Goal: Check status: Check status

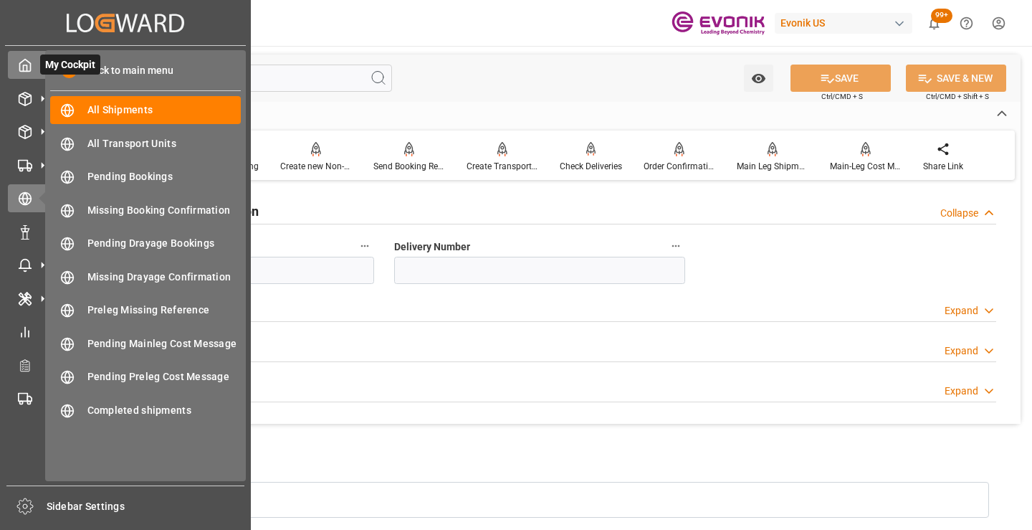
click at [29, 67] on icon at bounding box center [25, 65] width 14 height 14
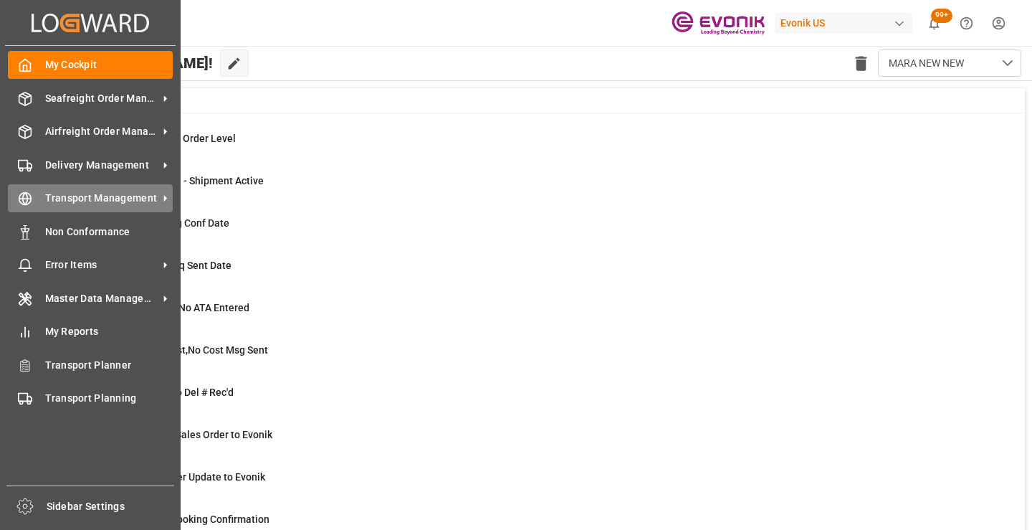
click at [110, 204] on span "Transport Management" at bounding box center [101, 198] width 113 height 15
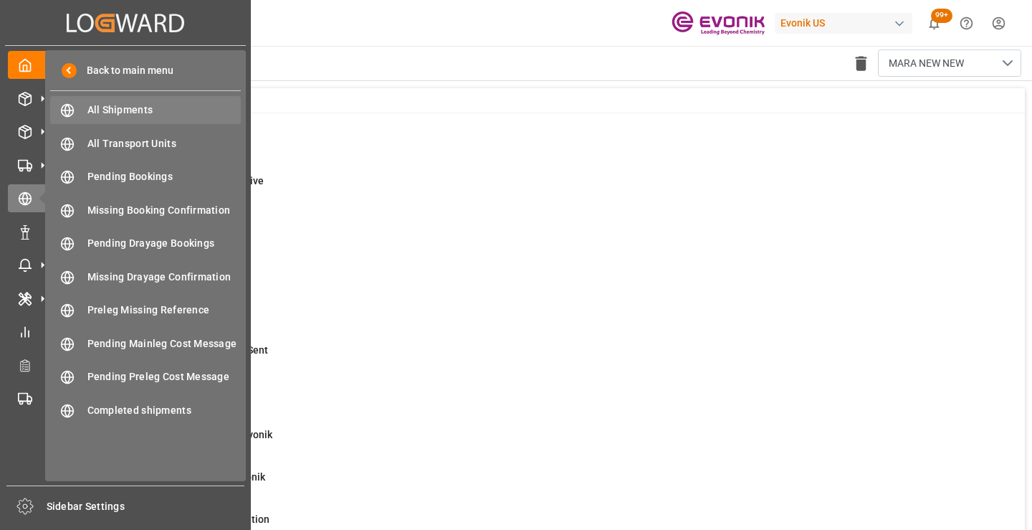
click at [160, 109] on span "All Shipments" at bounding box center [164, 110] width 154 height 15
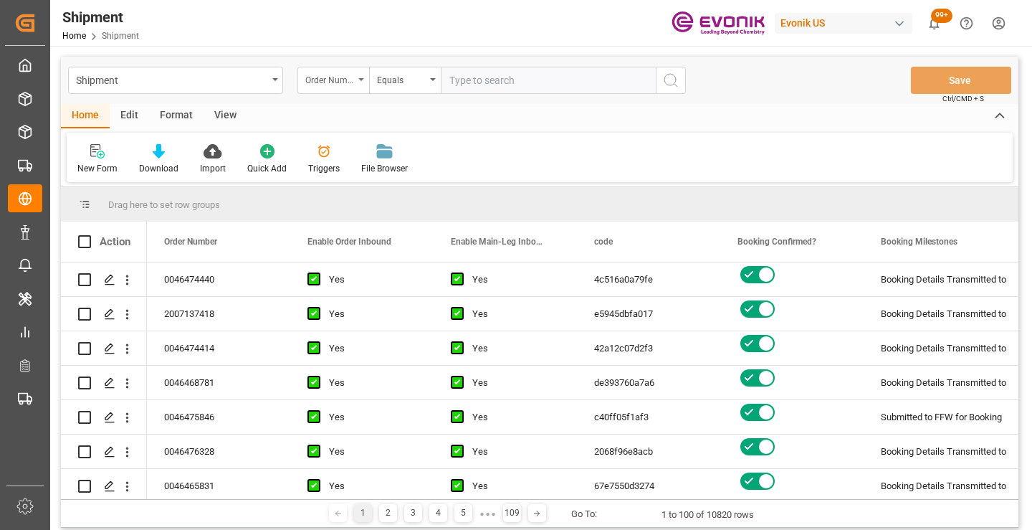
click at [356, 75] on div "Order Number" at bounding box center [334, 80] width 72 height 27
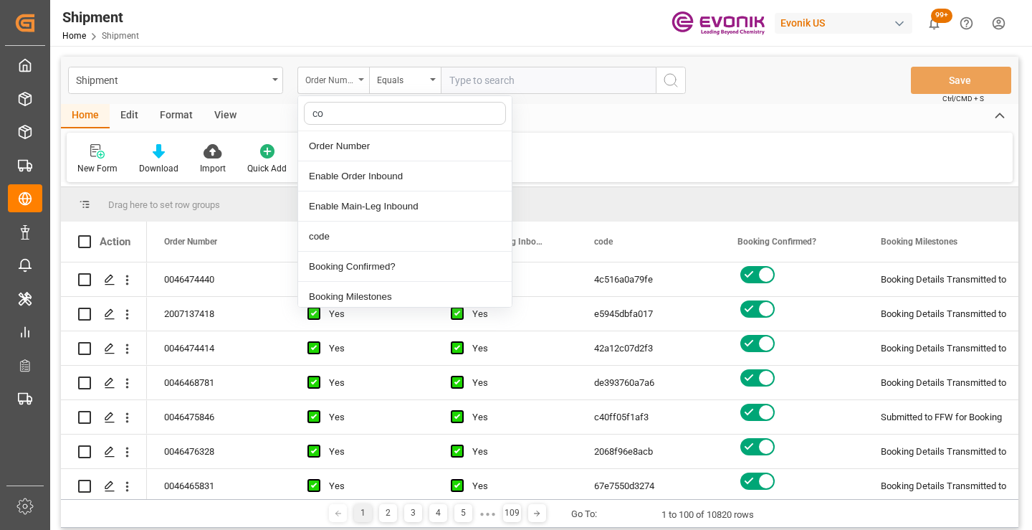
type input "cod"
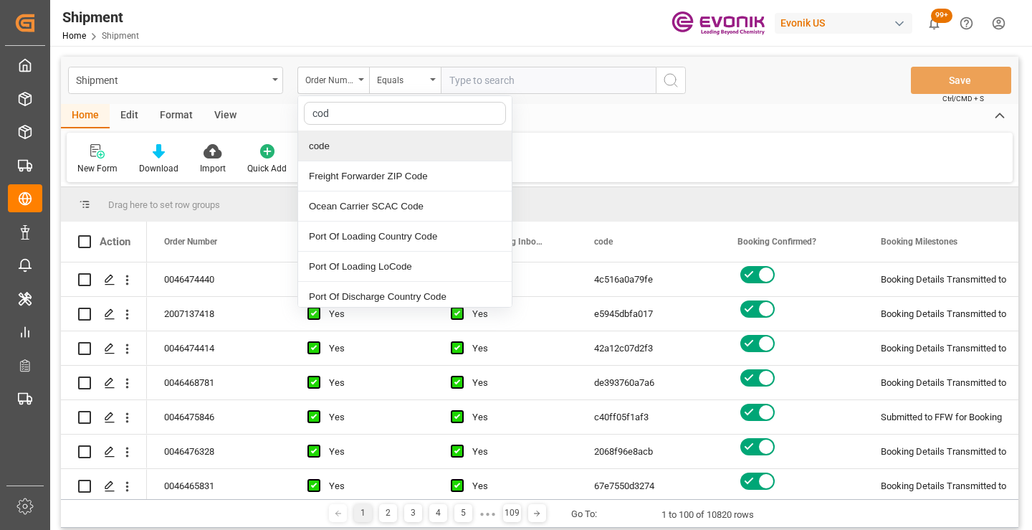
click at [346, 143] on div "code" at bounding box center [405, 146] width 214 height 30
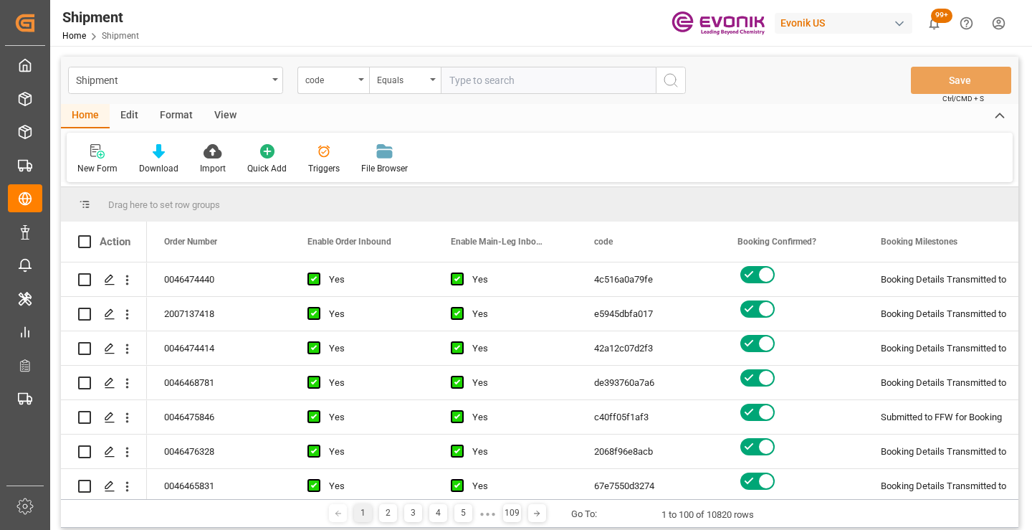
click at [490, 78] on input "text" at bounding box center [548, 80] width 215 height 27
paste input "307039d9e146"
type input "307039d9e146"
click at [660, 77] on button "search button" at bounding box center [671, 80] width 30 height 27
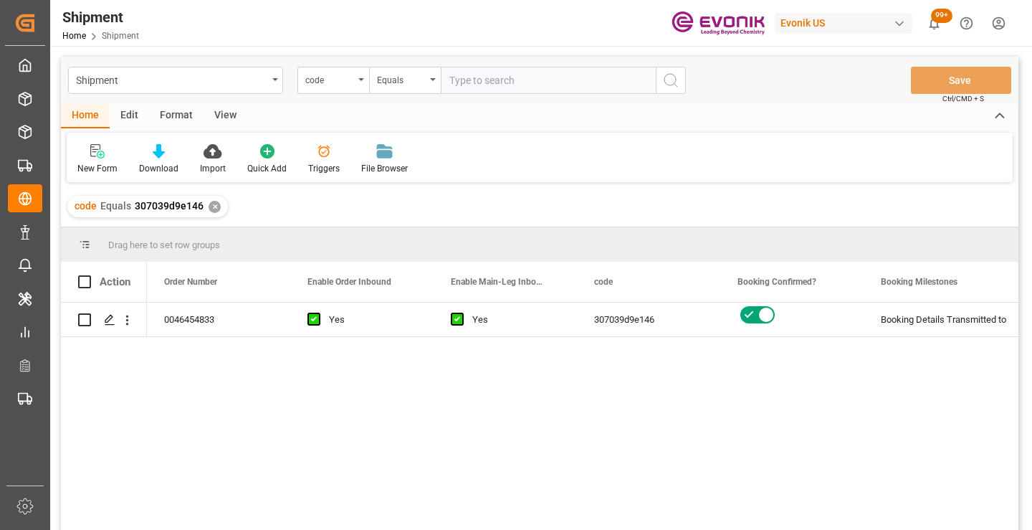
click at [300, 385] on div "0046454833 Yes Yes 307039d9e146 Booking Details Transmitted to SAP Active No" at bounding box center [583, 421] width 872 height 237
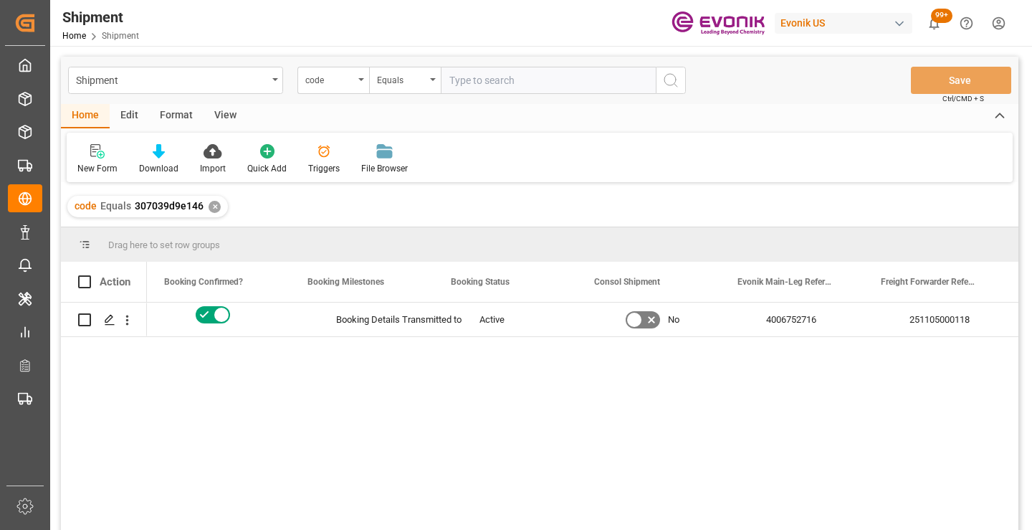
scroll to position [0, 574]
click at [898, 318] on div "251105000118" at bounding box center [935, 320] width 143 height 34
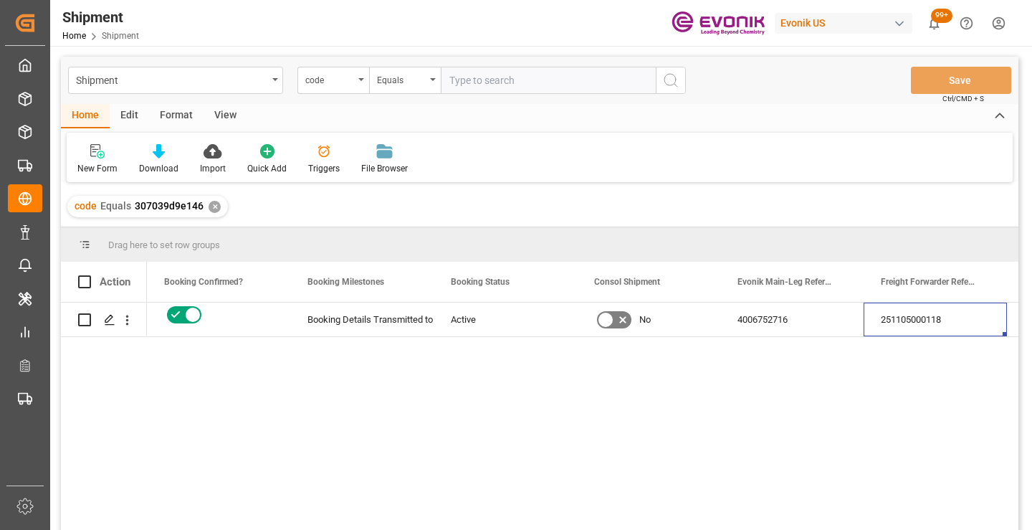
click at [209, 207] on div "✕" at bounding box center [215, 207] width 12 height 12
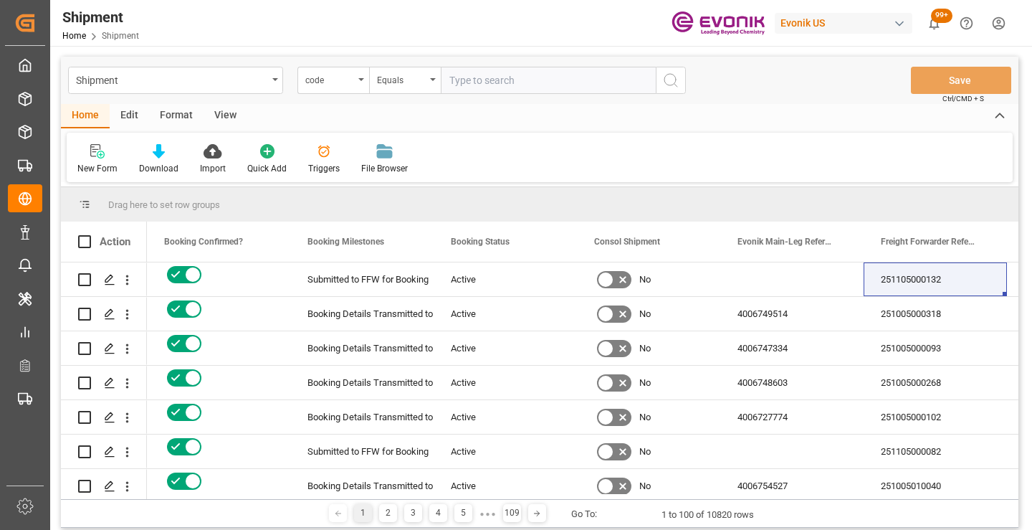
click at [545, 76] on input "text" at bounding box center [548, 80] width 215 height 27
paste input "b00964de6d4c"
type input "b00964de6d4c"
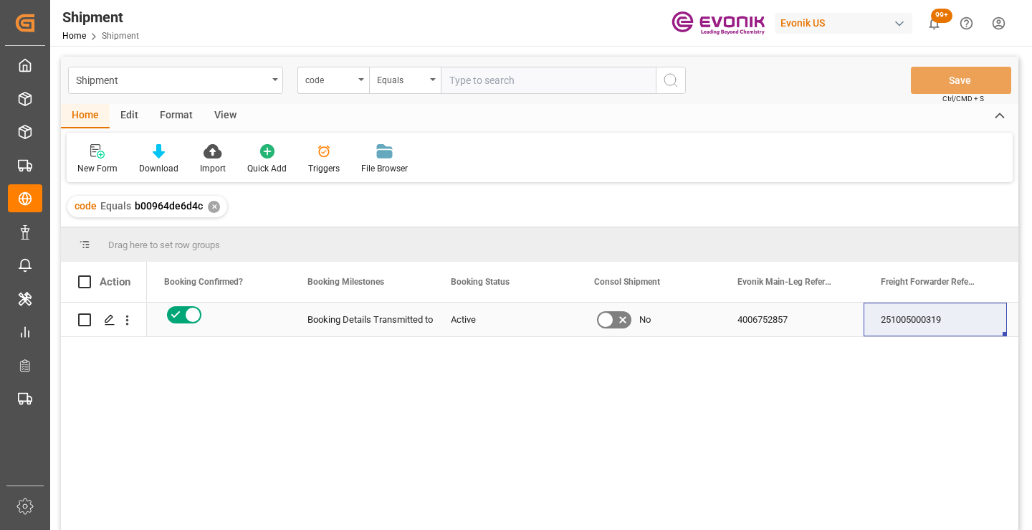
click at [936, 323] on div "251005000319" at bounding box center [935, 320] width 143 height 34
click at [215, 209] on div "✕" at bounding box center [214, 207] width 12 height 12
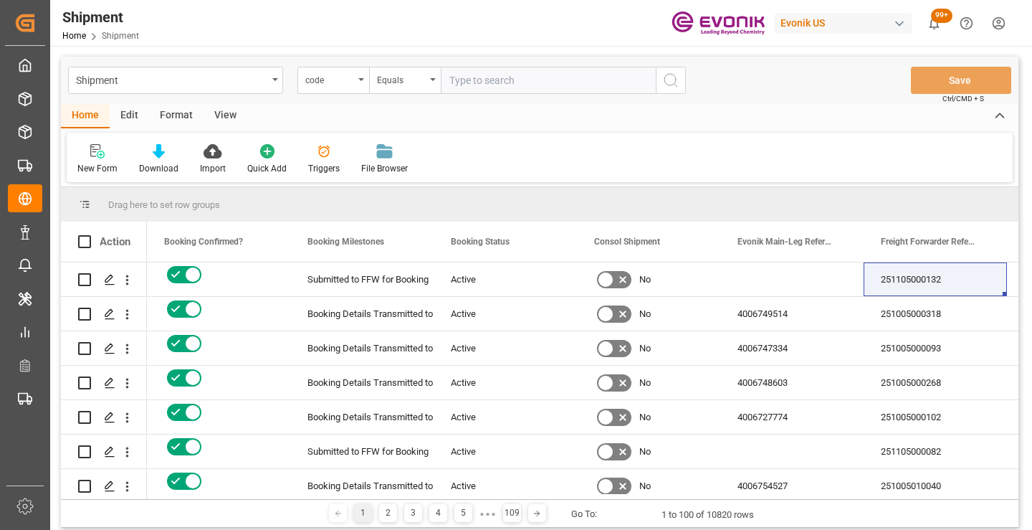
click at [563, 82] on input "text" at bounding box center [548, 80] width 215 height 27
paste input "fa8e2c15818e"
type input "fa8e2c15818e"
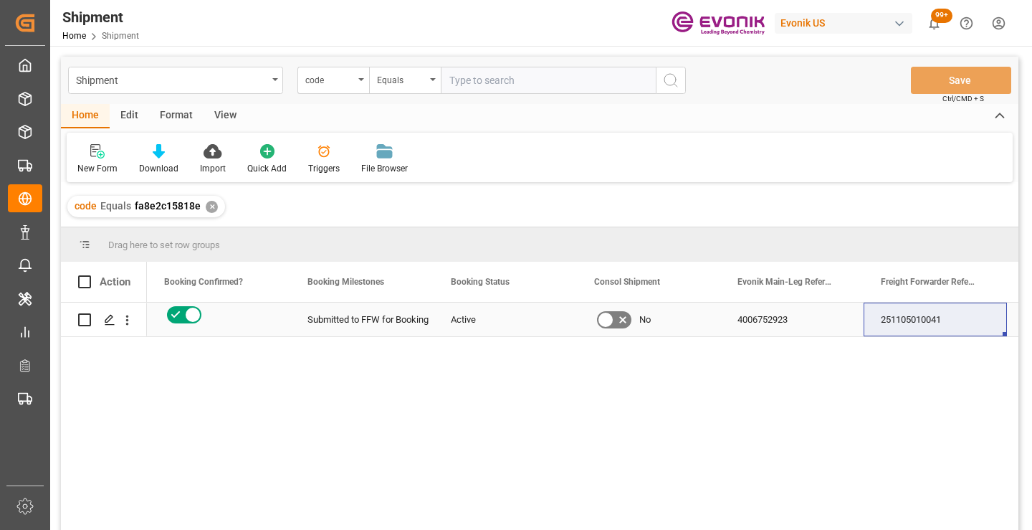
click at [929, 325] on div "251105010041" at bounding box center [935, 320] width 143 height 34
click at [211, 209] on div "✕" at bounding box center [212, 207] width 12 height 12
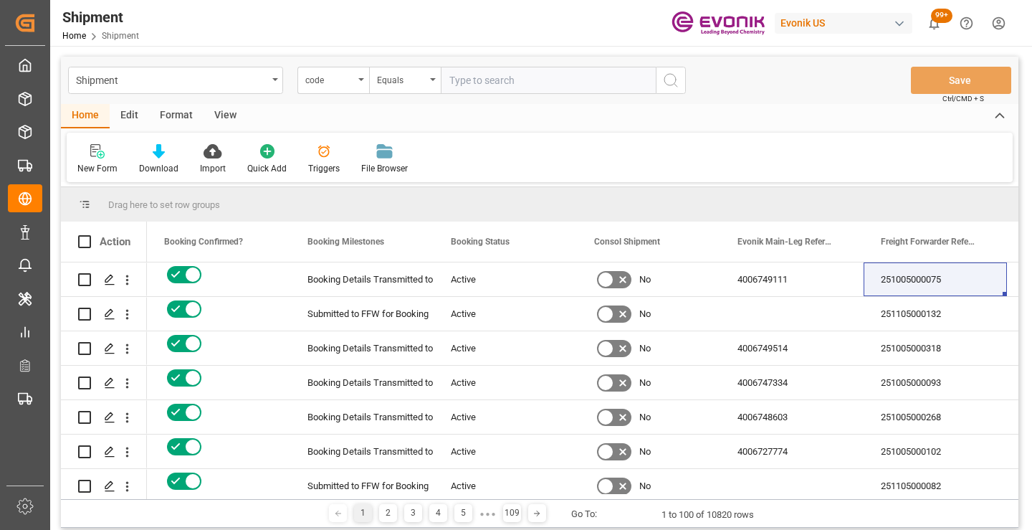
click at [508, 82] on input "text" at bounding box center [548, 80] width 215 height 27
paste input "b4866514f791"
type input "b4866514f791"
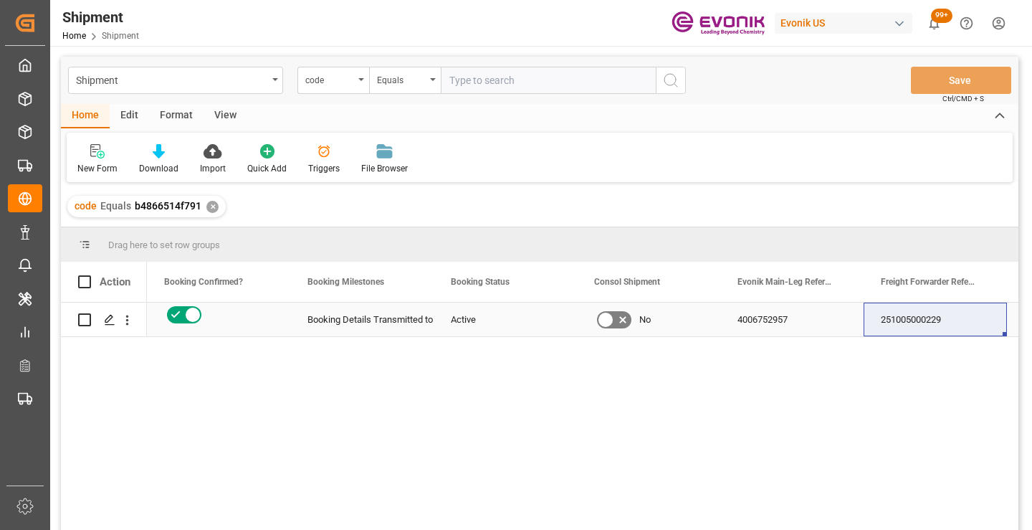
click at [905, 318] on div "251005000229" at bounding box center [935, 320] width 143 height 34
click at [211, 204] on div "✕" at bounding box center [212, 207] width 12 height 12
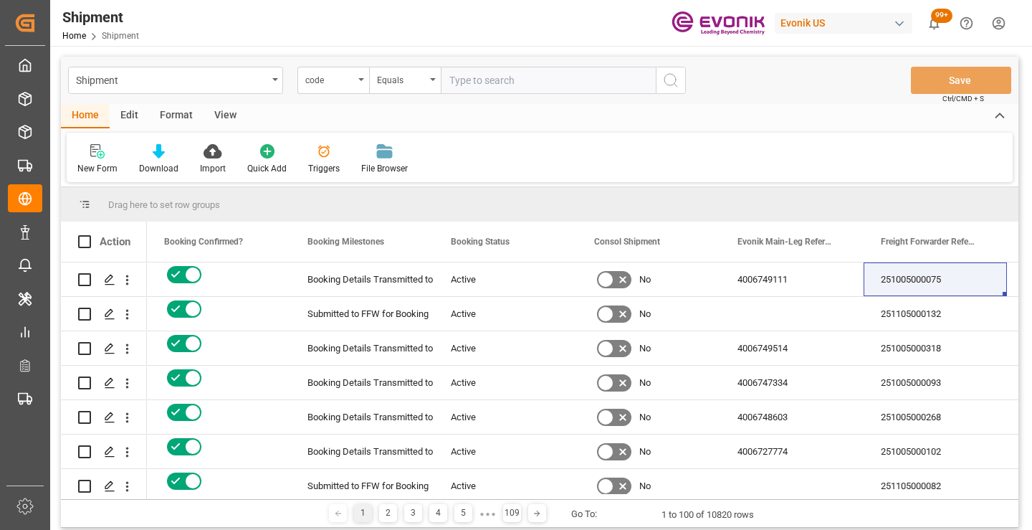
click at [521, 68] on input "text" at bounding box center [548, 80] width 215 height 27
paste input "67e7550d3274"
type input "67e7550d3274"
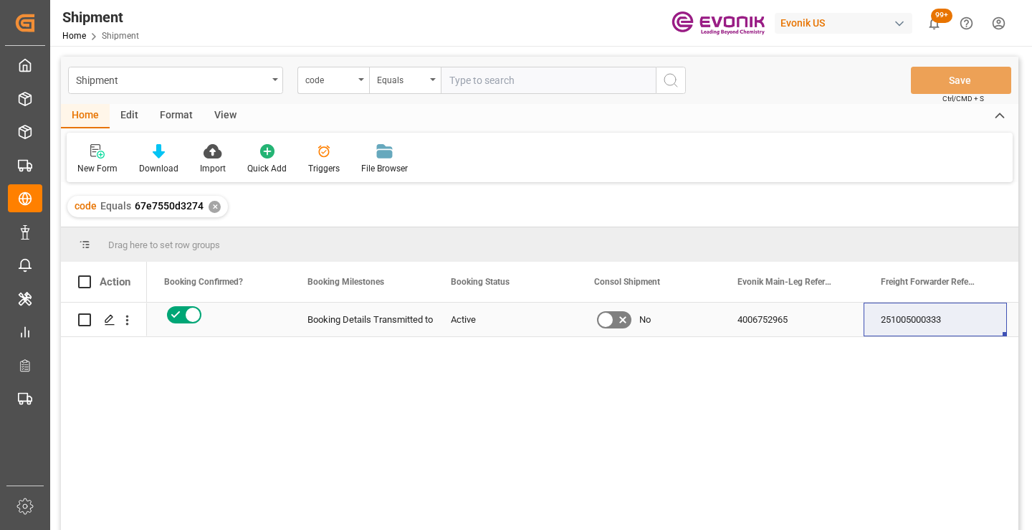
click at [909, 320] on div "251005000333" at bounding box center [935, 320] width 143 height 34
click at [211, 206] on div "✕" at bounding box center [215, 207] width 12 height 12
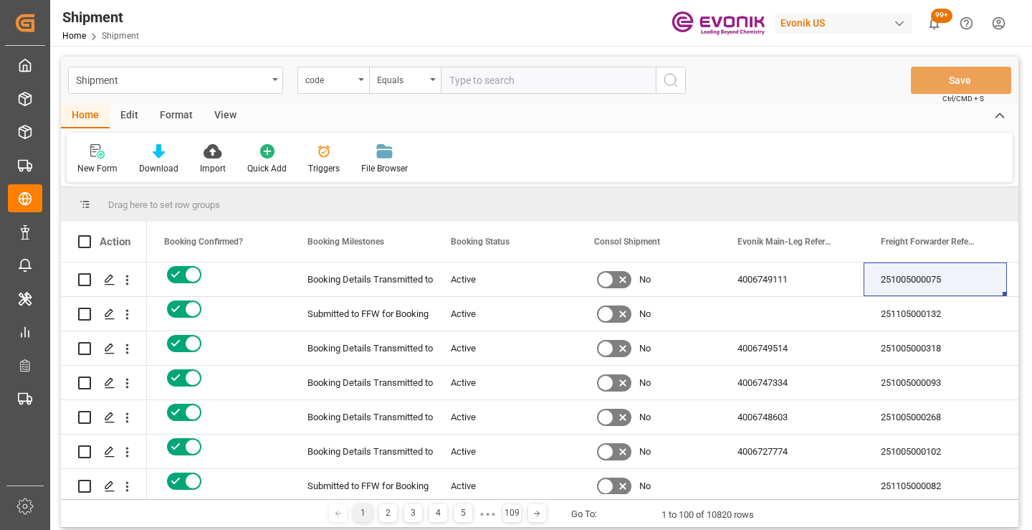
click at [520, 78] on input "text" at bounding box center [548, 80] width 215 height 27
paste input "c0971e21e377"
type input "c0971e21e377"
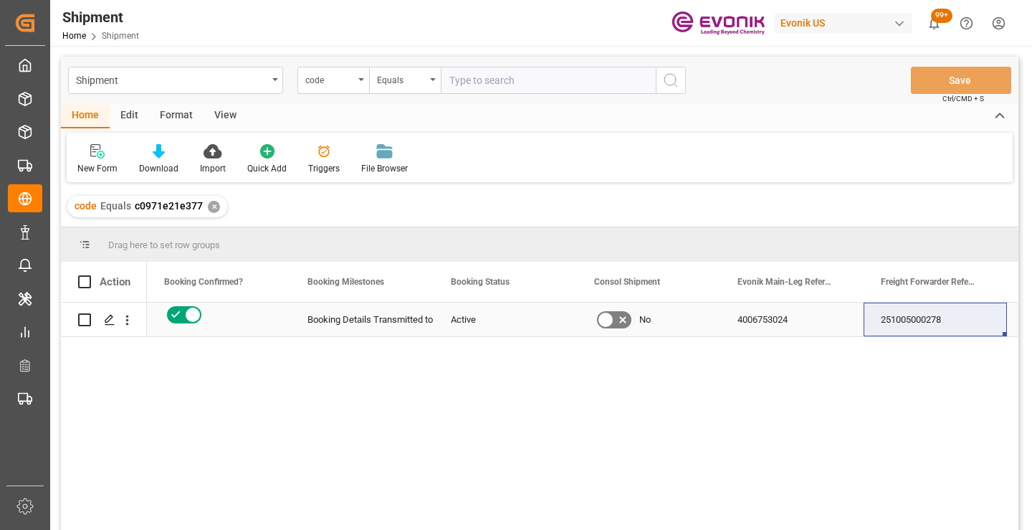
click at [912, 328] on div "251005000278" at bounding box center [935, 320] width 143 height 34
click at [209, 204] on div "✕" at bounding box center [214, 207] width 12 height 12
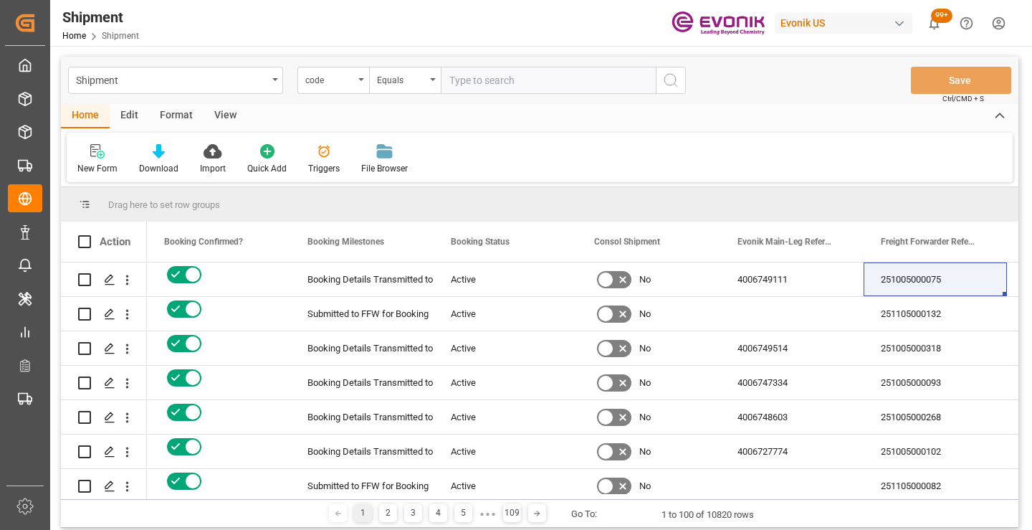
click at [514, 82] on input "text" at bounding box center [548, 80] width 215 height 27
paste input "c174b90a6b70"
type input "c174b90a6b70"
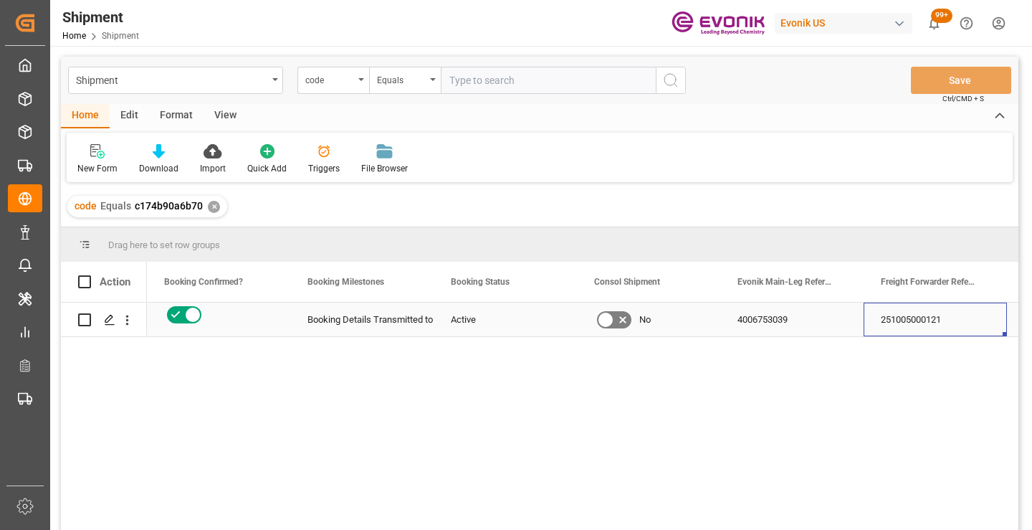
click at [914, 320] on div "251005000121" at bounding box center [935, 320] width 143 height 34
click at [211, 209] on div "✕" at bounding box center [214, 207] width 12 height 12
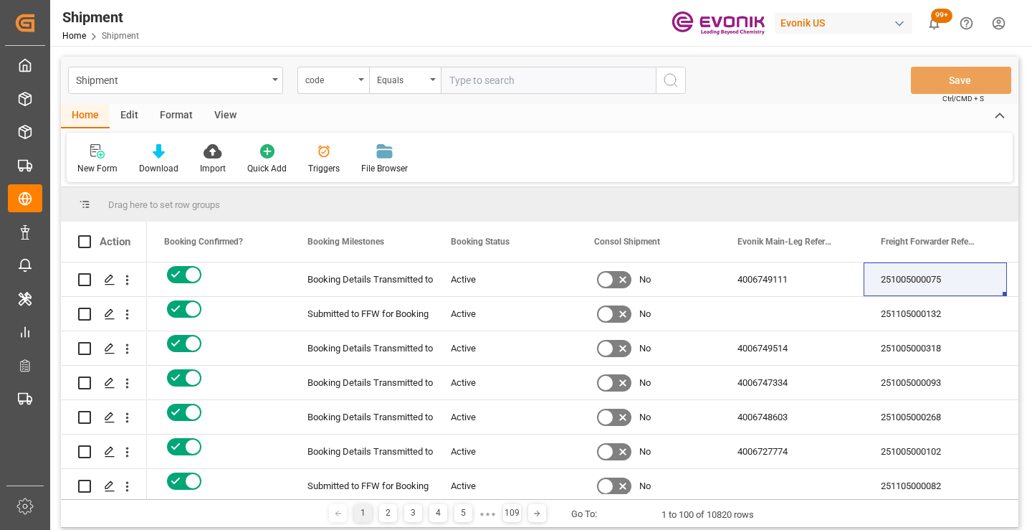
click at [544, 80] on input "text" at bounding box center [548, 80] width 215 height 27
paste input "86db8832bf17"
type input "86db8832bf17"
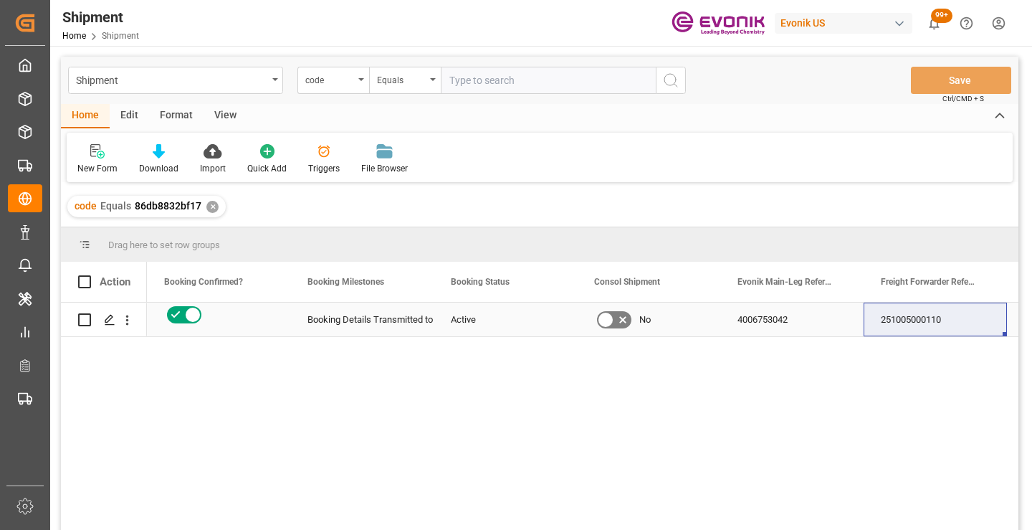
click at [898, 323] on div "251005000110" at bounding box center [935, 320] width 143 height 34
click at [211, 206] on div "✕" at bounding box center [212, 207] width 12 height 12
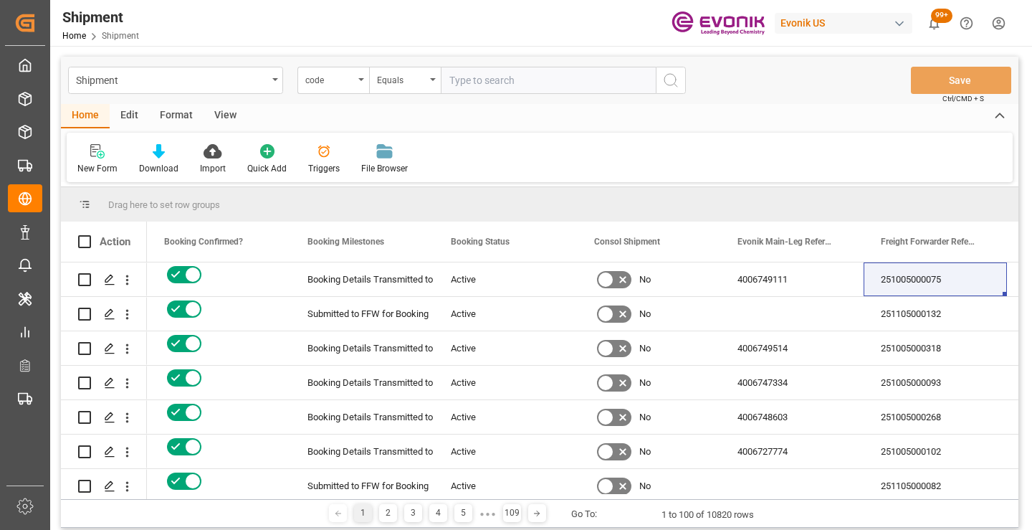
click at [484, 77] on input "text" at bounding box center [548, 80] width 215 height 27
paste input "c8d8b6a1880d"
type input "c8d8b6a1880d"
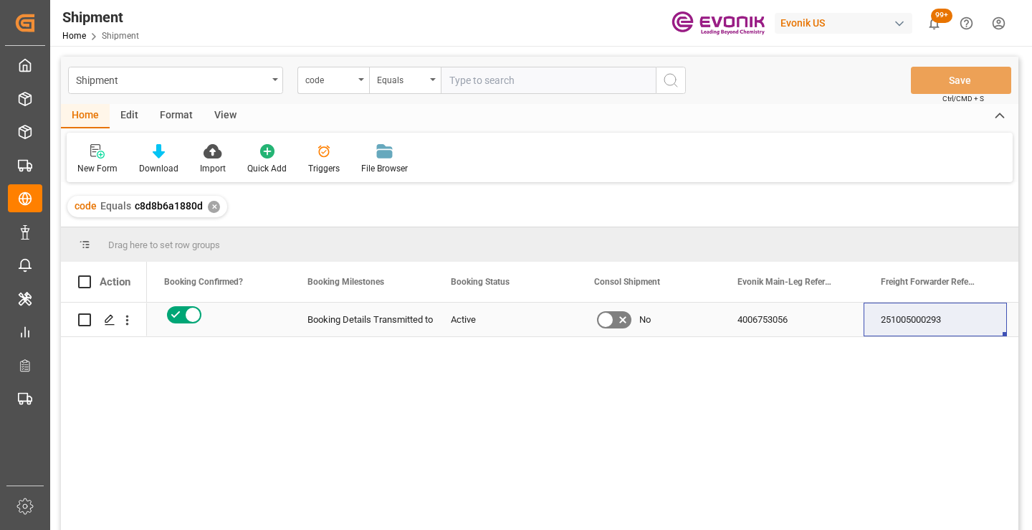
click at [938, 323] on div "251005000293" at bounding box center [935, 320] width 143 height 34
click at [212, 206] on div "✕" at bounding box center [214, 207] width 12 height 12
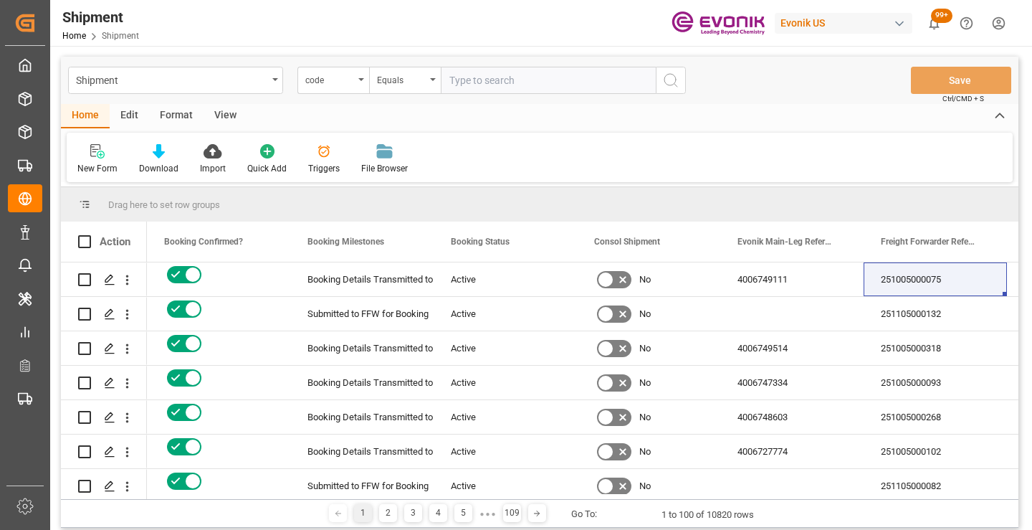
click at [498, 85] on input "text" at bounding box center [548, 80] width 215 height 27
paste input "6fa47d32f08f"
type input "6fa47d32f08f"
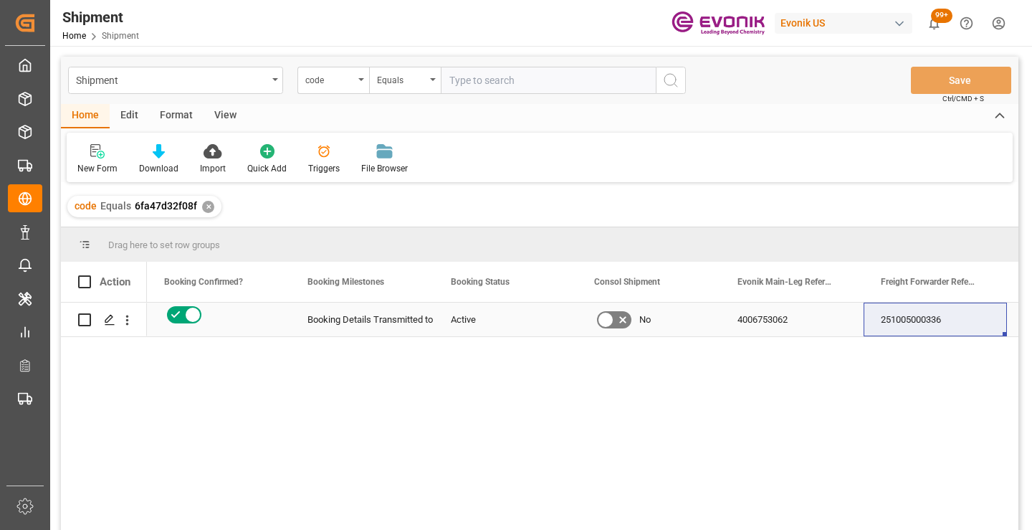
click at [905, 320] on div "251005000336" at bounding box center [935, 320] width 143 height 34
click at [207, 207] on div "✕" at bounding box center [208, 207] width 12 height 12
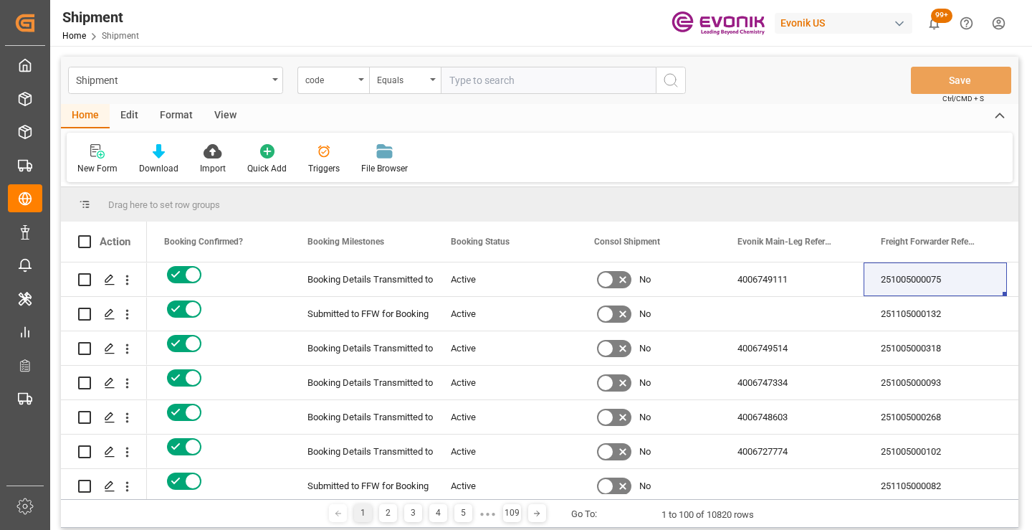
click at [503, 82] on input "text" at bounding box center [548, 80] width 215 height 27
paste input "8cadd37de770"
type input "8cadd37de770"
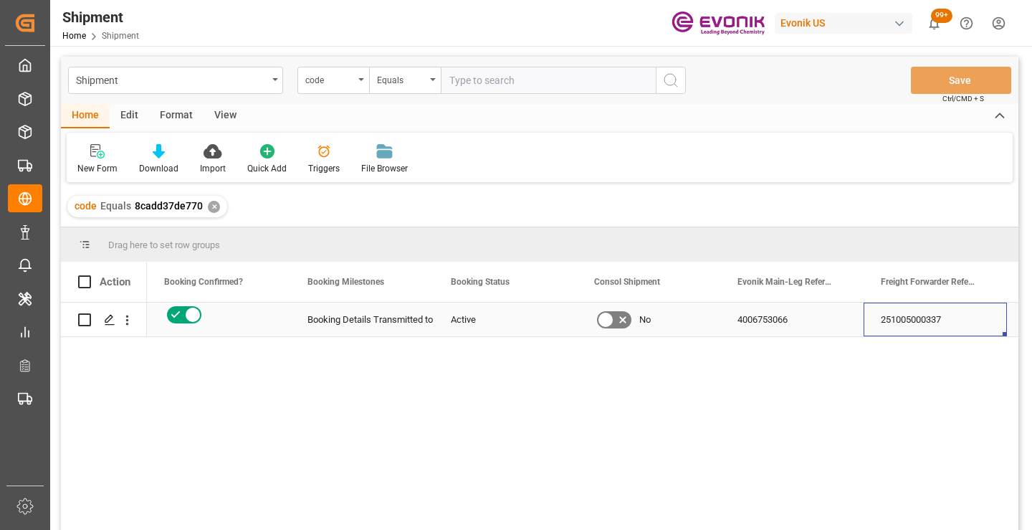
click at [939, 318] on div "251005000337" at bounding box center [935, 320] width 143 height 34
click at [211, 206] on div "✕" at bounding box center [214, 207] width 12 height 12
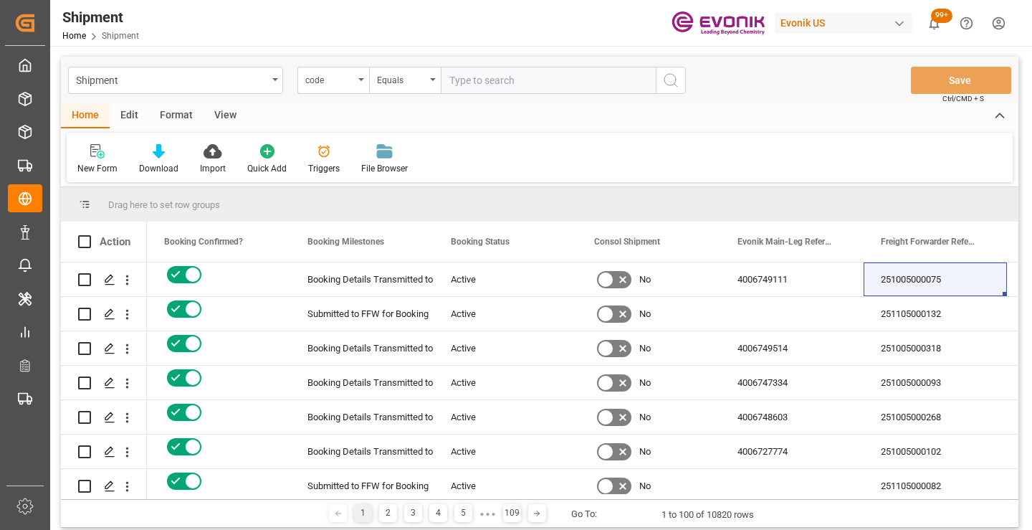
click at [503, 82] on input "text" at bounding box center [548, 80] width 215 height 27
paste input "e06293276d58"
type input "e06293276d58"
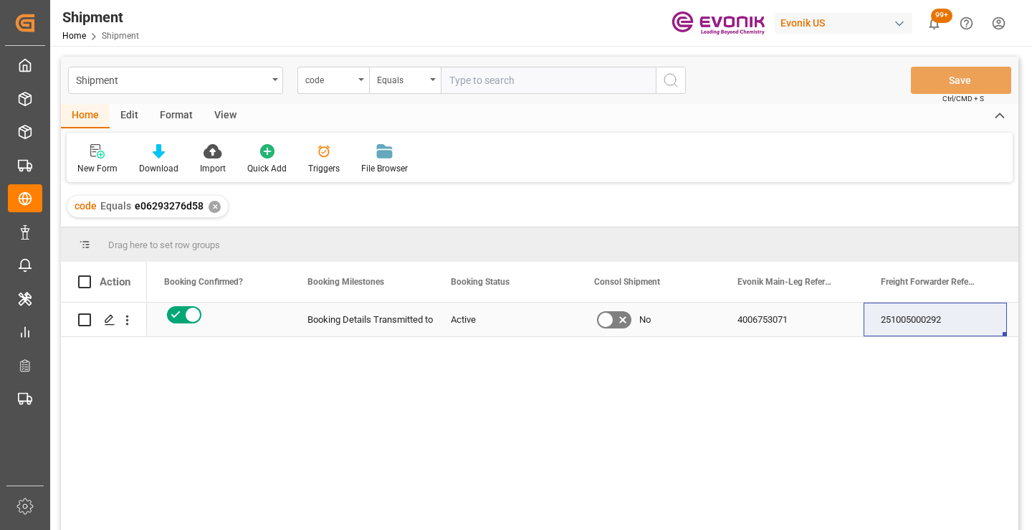
click at [915, 321] on div "251005000292" at bounding box center [935, 320] width 143 height 34
click at [211, 206] on div "✕" at bounding box center [215, 207] width 12 height 12
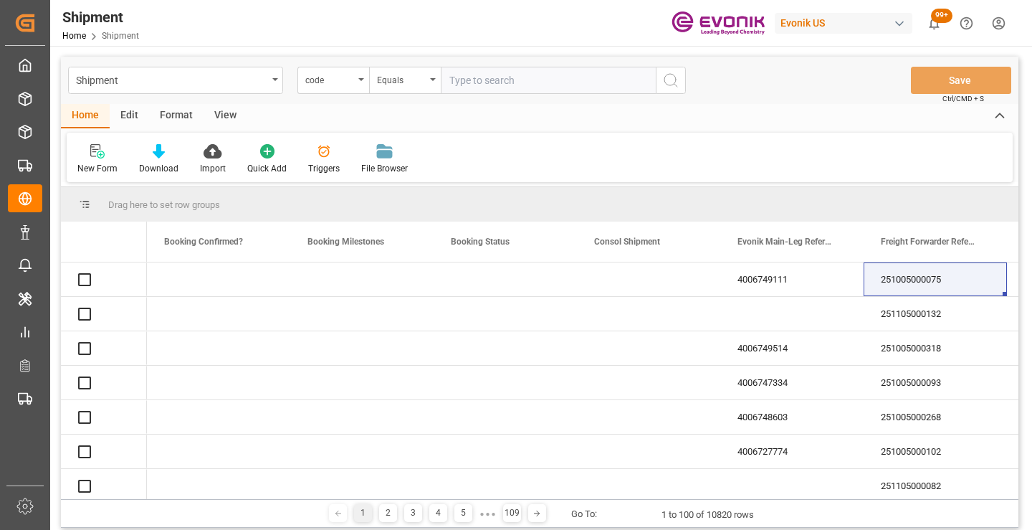
click at [548, 80] on input "text" at bounding box center [548, 80] width 215 height 27
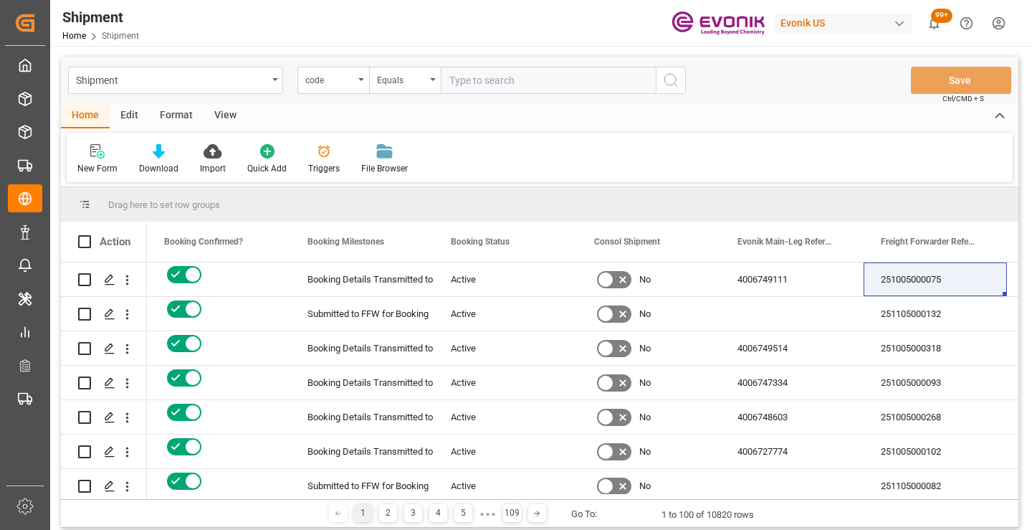
paste input "c2dde6668b0f"
type input "c2dde6668b0f"
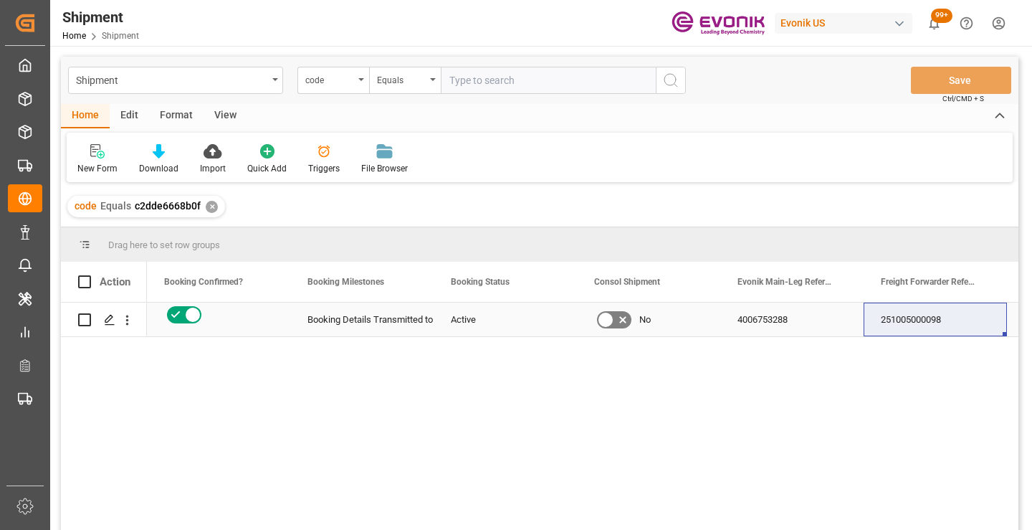
click at [934, 322] on div "251005000098" at bounding box center [935, 320] width 143 height 34
click at [209, 206] on div "✕" at bounding box center [212, 207] width 12 height 12
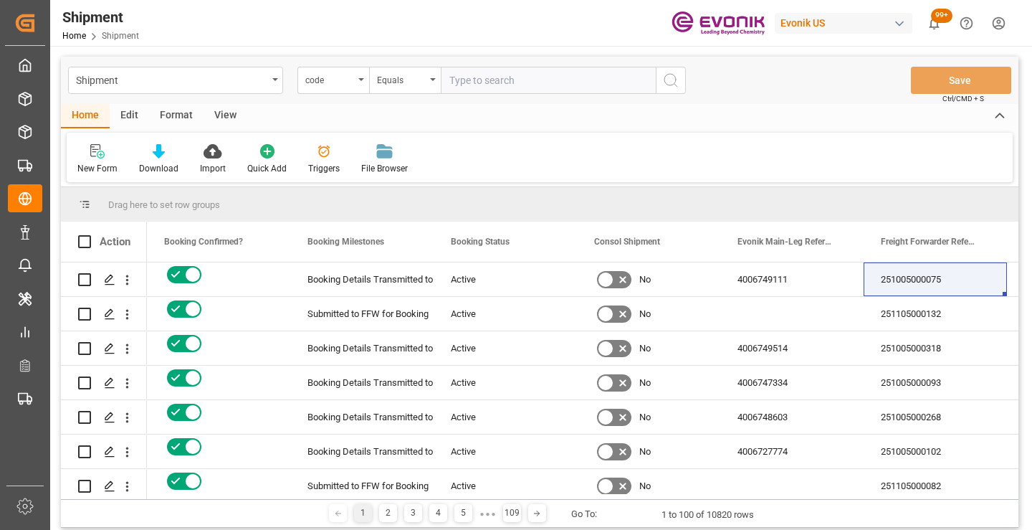
click at [508, 82] on input "text" at bounding box center [548, 80] width 215 height 27
paste input "6da13dc9fe85"
type input "6da13dc9fe85"
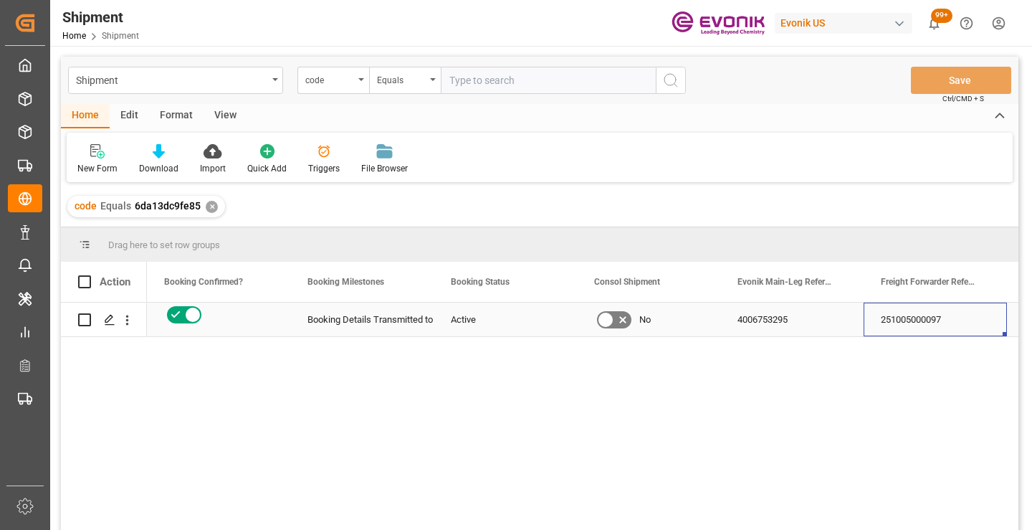
click at [937, 323] on div "251005000097" at bounding box center [935, 320] width 143 height 34
click at [209, 206] on div "✕" at bounding box center [212, 207] width 12 height 12
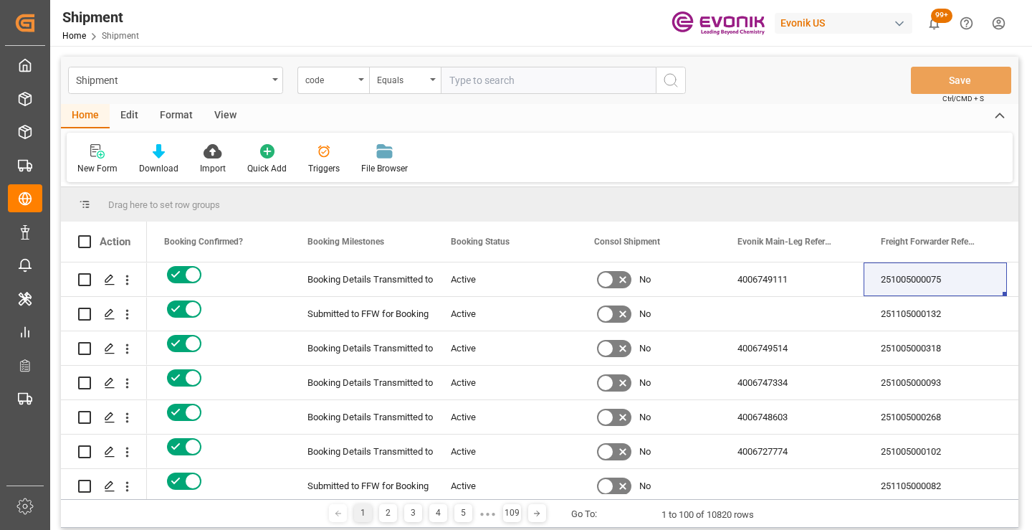
click at [561, 84] on input "text" at bounding box center [548, 80] width 215 height 27
paste input "30ffec396d4d"
type input "30ffec396d4d"
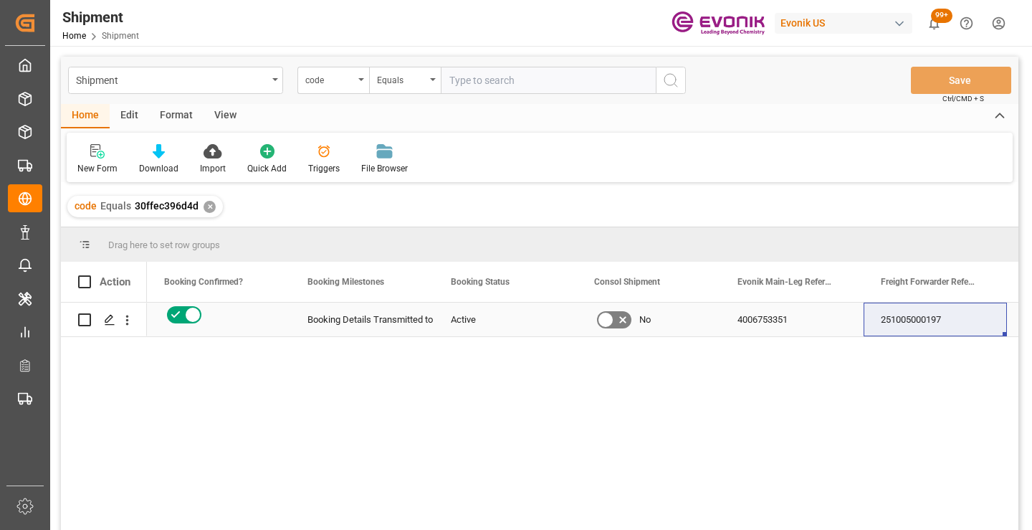
click at [926, 322] on div "251005000197" at bounding box center [935, 320] width 143 height 34
click at [208, 207] on div "✕" at bounding box center [210, 207] width 12 height 12
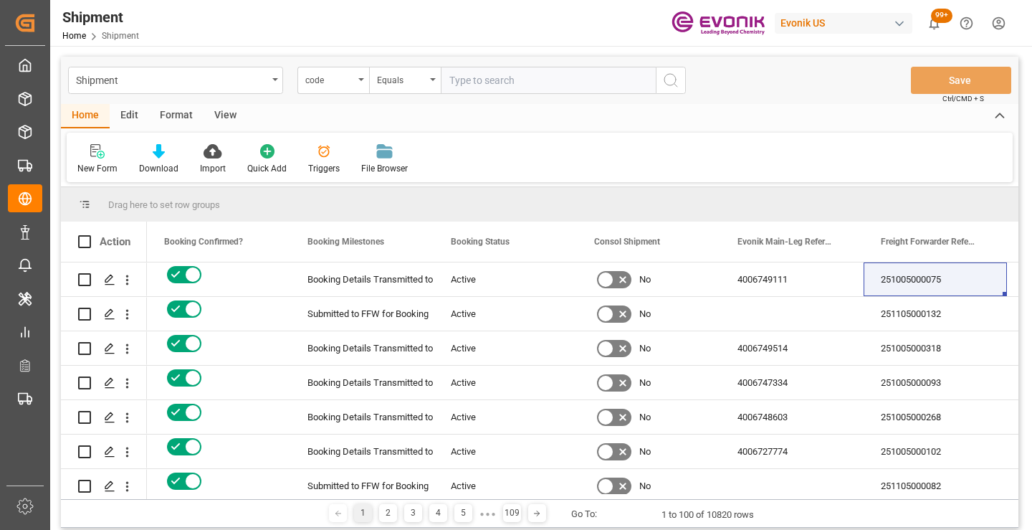
click at [541, 75] on input "text" at bounding box center [548, 80] width 215 height 27
paste input "fb4ec2dfe0f6"
type input "fb4ec2dfe0f6"
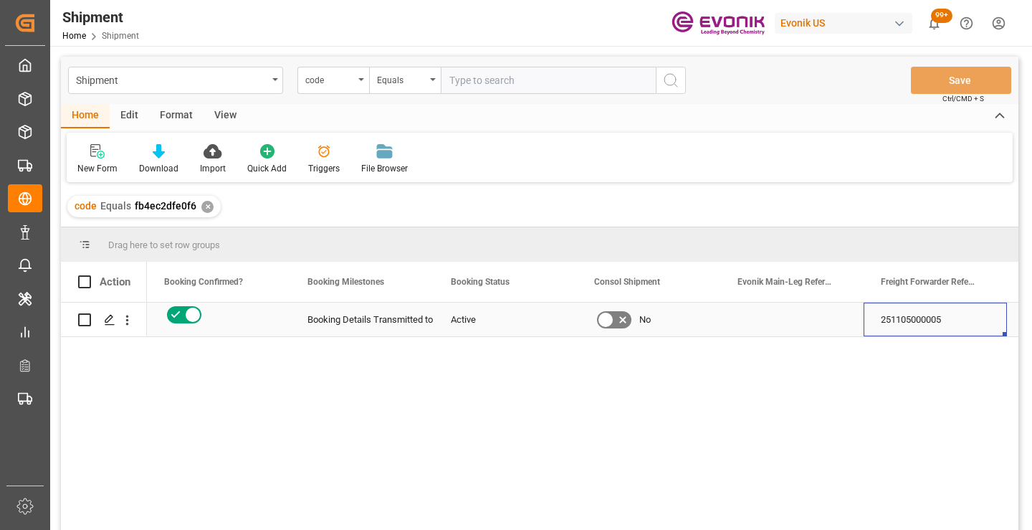
click at [920, 318] on div "251105000005" at bounding box center [935, 320] width 143 height 34
click at [205, 209] on div "✕" at bounding box center [207, 207] width 12 height 12
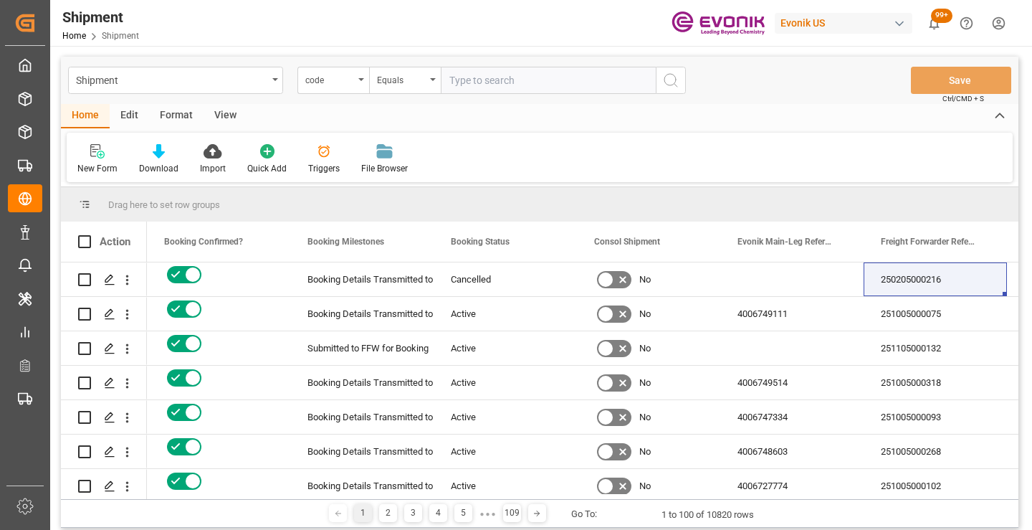
click at [503, 85] on input "text" at bounding box center [548, 80] width 215 height 27
paste input "d8cff58726e9"
type input "d8cff58726e9"
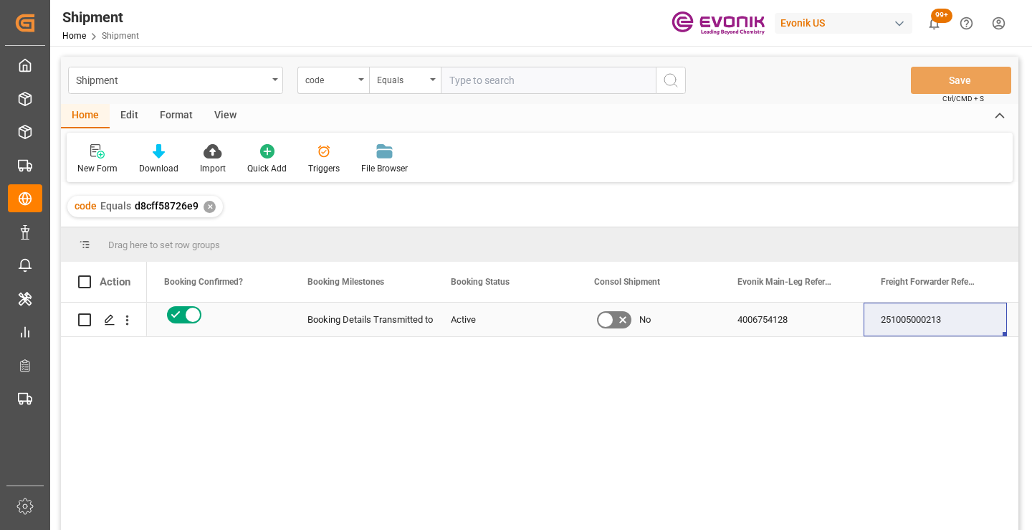
click at [920, 319] on div "251005000213" at bounding box center [935, 320] width 143 height 34
click at [209, 204] on div "✕" at bounding box center [210, 207] width 12 height 12
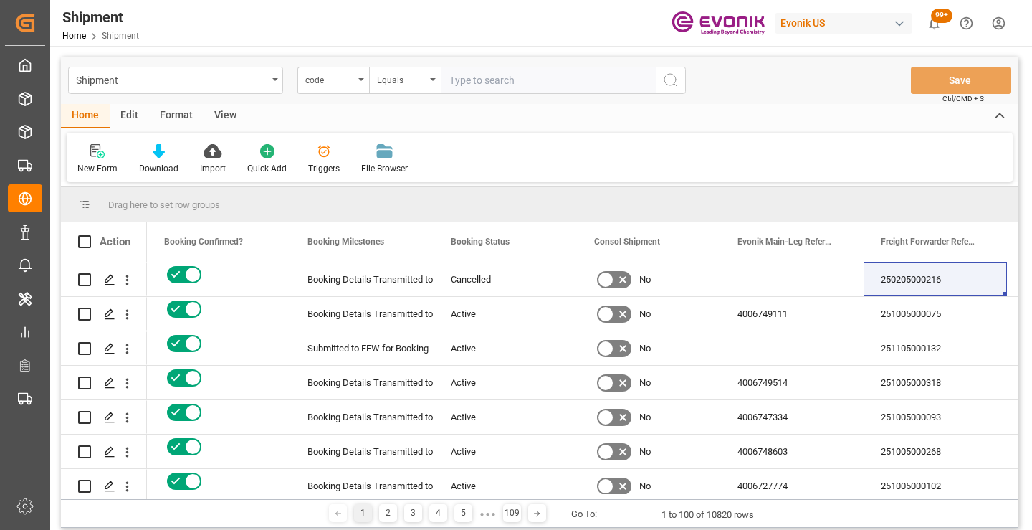
click at [525, 78] on input "text" at bounding box center [548, 80] width 215 height 27
paste input "70241cea36d2"
type input "70241cea36d2"
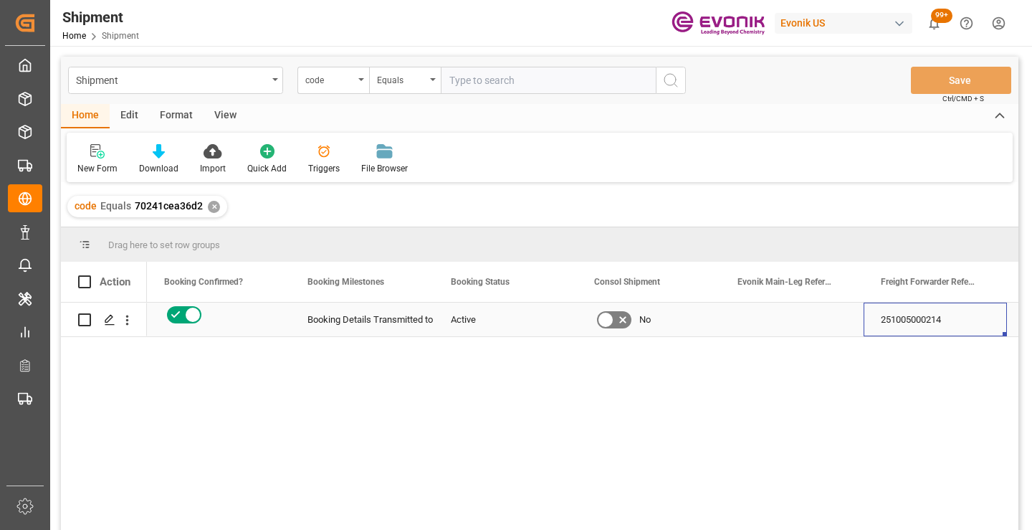
click at [946, 316] on div "251005000214" at bounding box center [935, 320] width 143 height 34
click at [214, 205] on div "✕" at bounding box center [214, 207] width 12 height 12
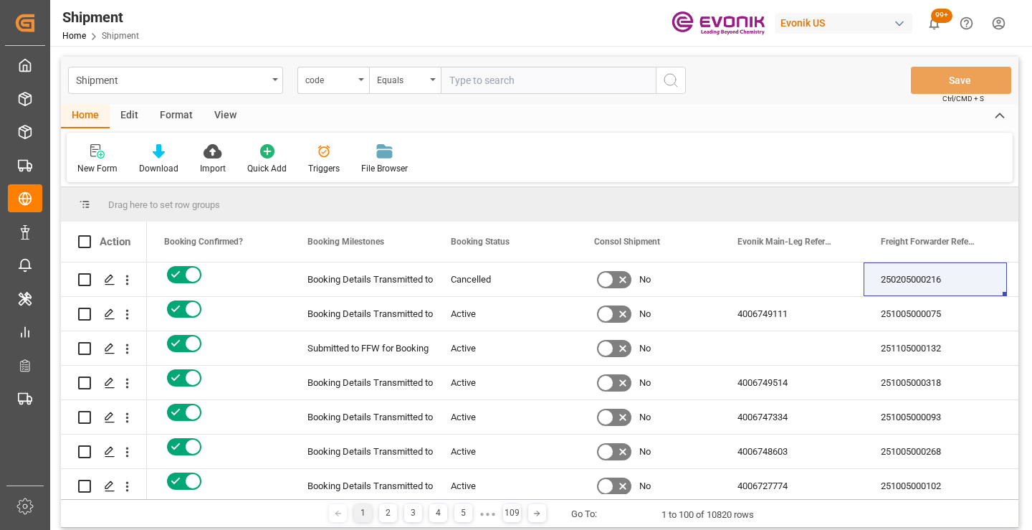
click at [539, 78] on input "text" at bounding box center [548, 80] width 215 height 27
paste input "71a2806869c8"
type input "71a2806869c8"
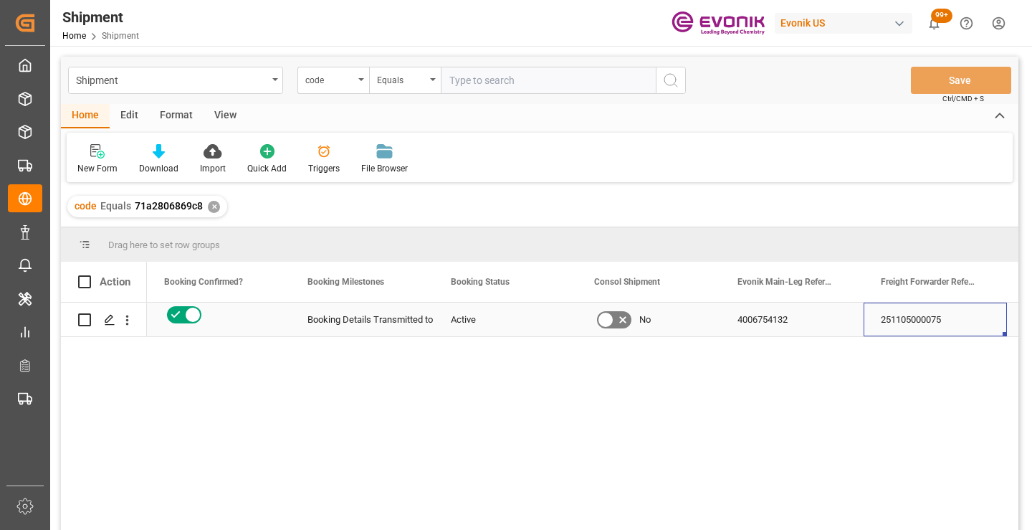
click at [906, 317] on div "251105000075" at bounding box center [935, 320] width 143 height 34
click at [211, 206] on div "✕" at bounding box center [214, 207] width 12 height 12
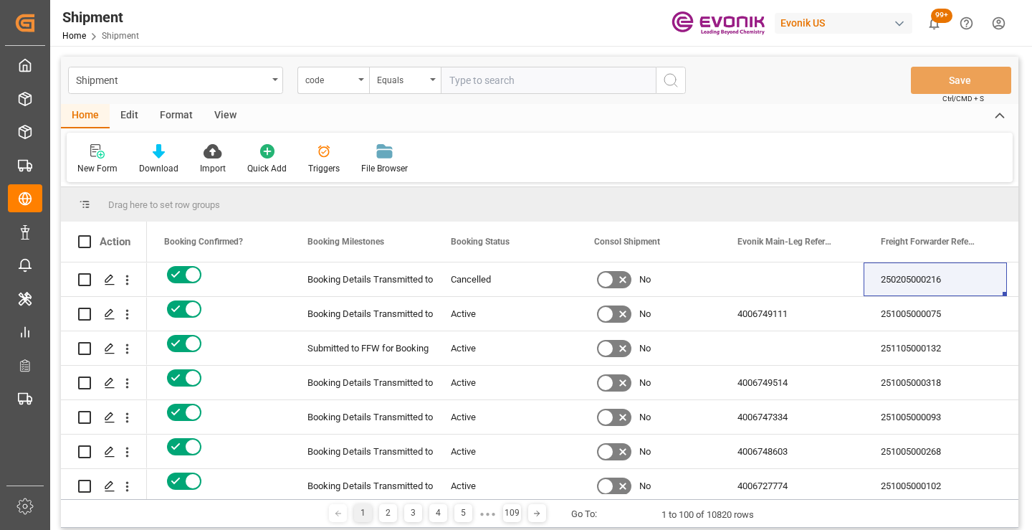
click at [520, 80] on input "text" at bounding box center [548, 80] width 215 height 27
paste input "4f30439dd146"
type input "4f30439dd146"
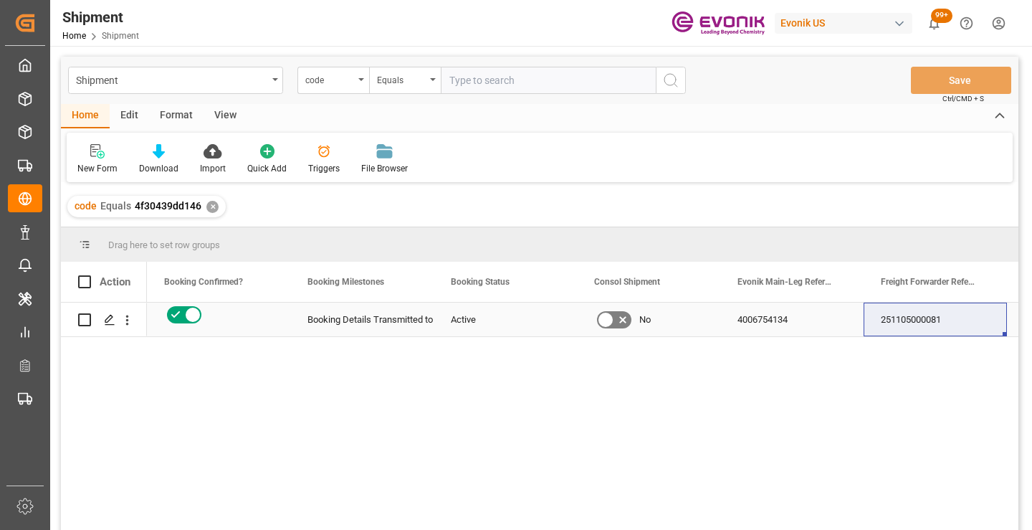
click at [928, 323] on div "251105000081" at bounding box center [935, 320] width 143 height 34
click at [209, 211] on div "✕" at bounding box center [212, 207] width 12 height 12
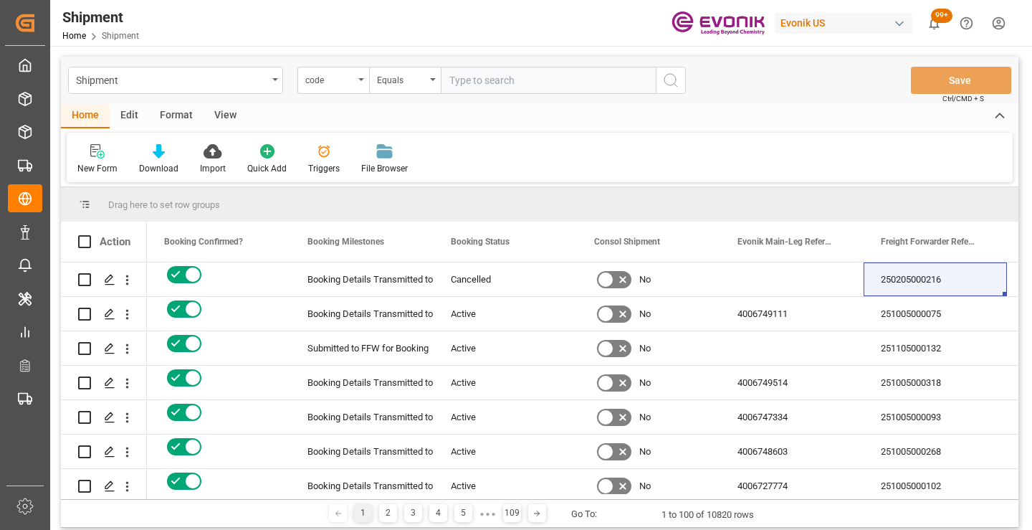
click at [523, 77] on input "text" at bounding box center [548, 80] width 215 height 27
paste input "24e93e5409cd"
type input "24e93e5409cd"
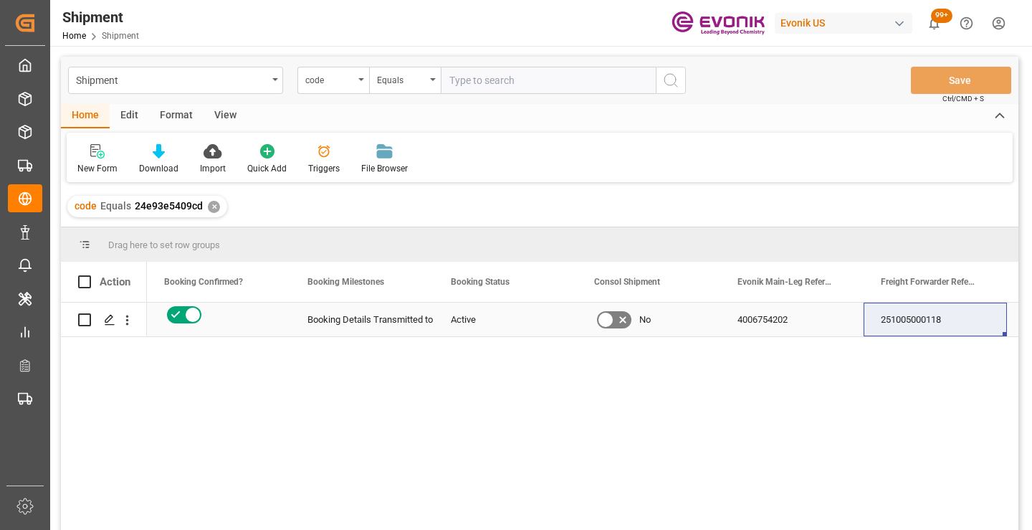
click at [922, 327] on div "251005000118" at bounding box center [935, 320] width 143 height 34
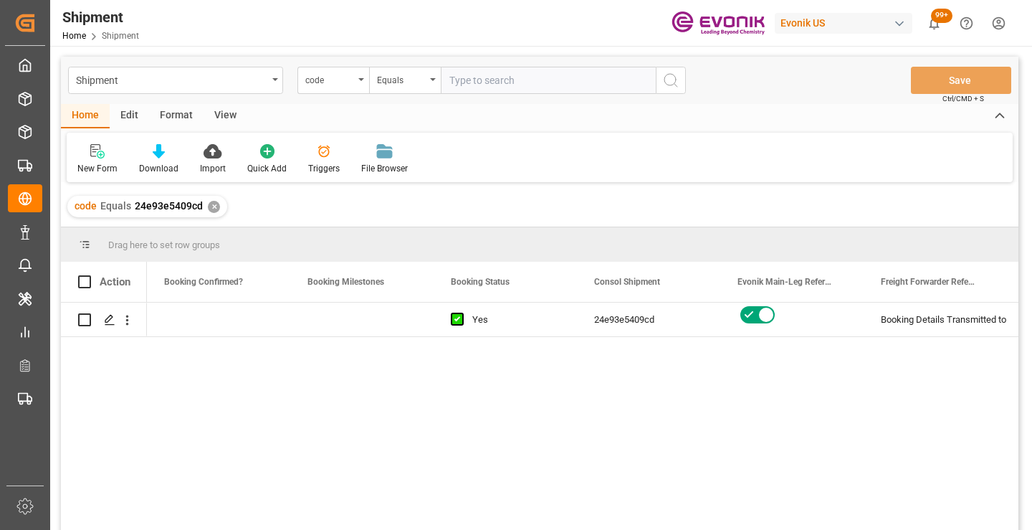
scroll to position [0, 574]
click at [210, 208] on div "✕" at bounding box center [214, 207] width 12 height 12
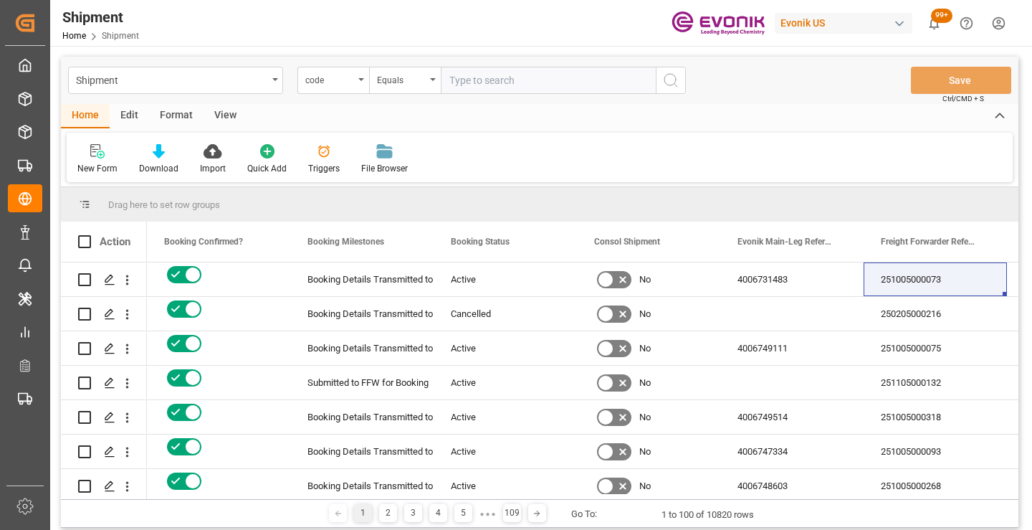
click at [552, 77] on input "text" at bounding box center [548, 80] width 215 height 27
paste input "29ab3cc03373"
type input "29ab3cc03373"
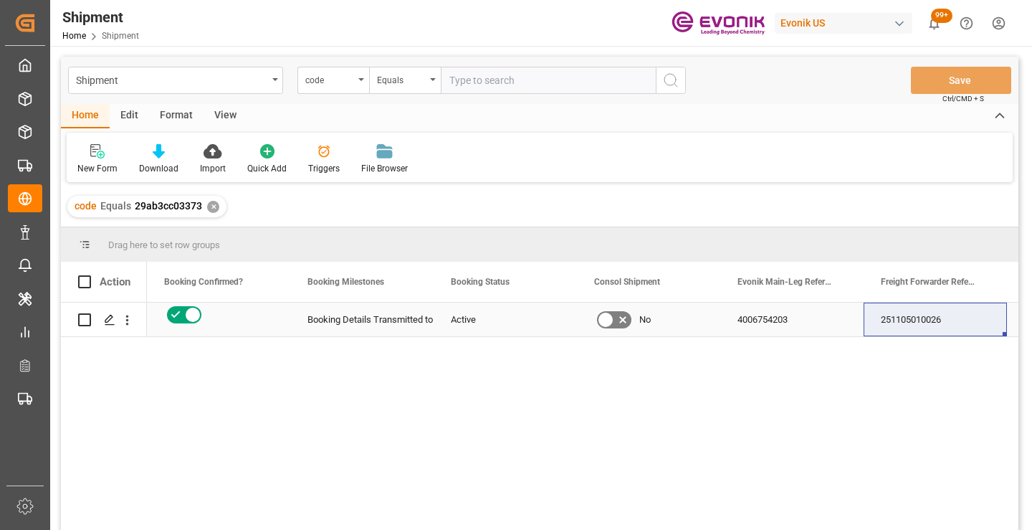
click at [925, 325] on div "251105010026" at bounding box center [935, 320] width 143 height 34
click at [209, 212] on div "✕" at bounding box center [213, 207] width 12 height 12
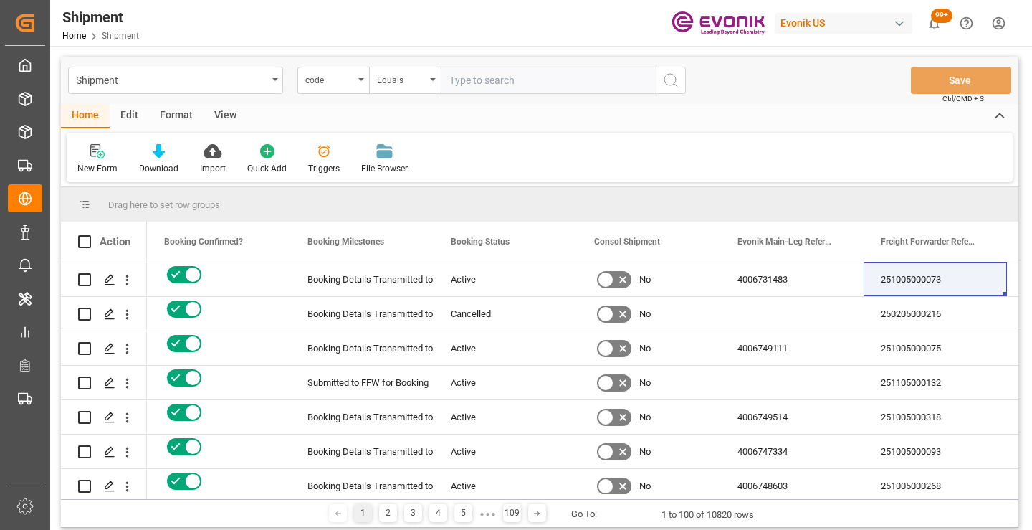
click at [510, 77] on input "text" at bounding box center [548, 80] width 215 height 27
paste input "ad2e226fefb9"
type input "ad2e226fefb9"
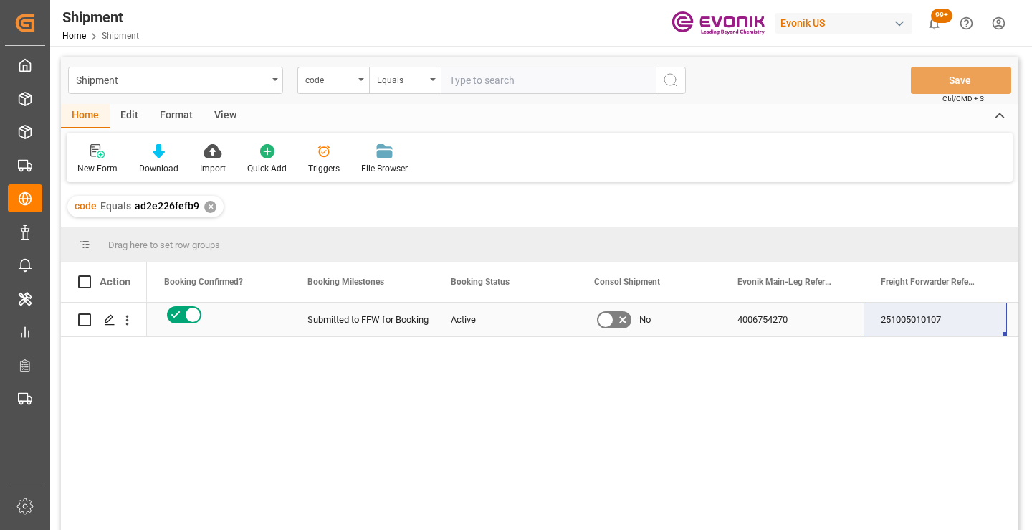
click at [919, 325] on div "251005010107" at bounding box center [935, 320] width 143 height 34
click at [209, 204] on div "✕" at bounding box center [210, 207] width 12 height 12
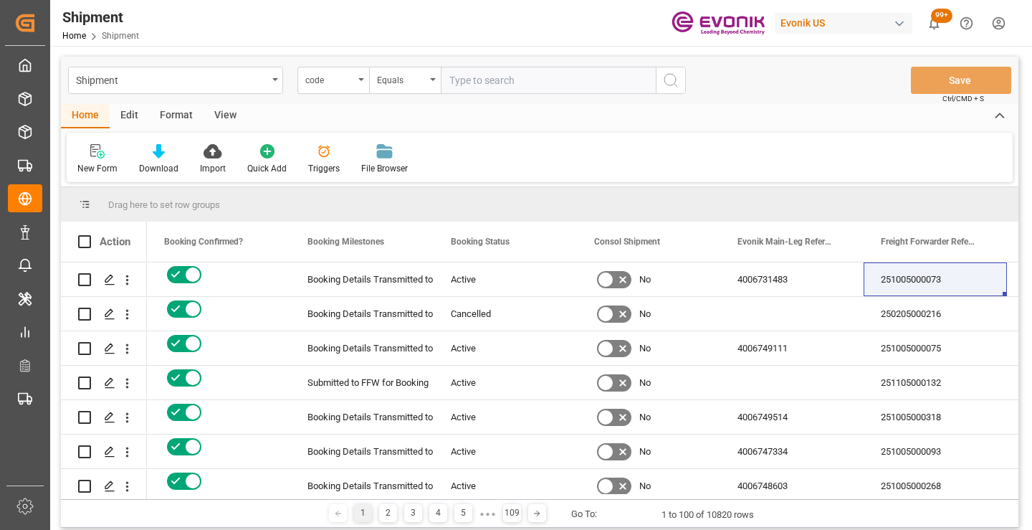
click at [534, 81] on input "text" at bounding box center [548, 80] width 215 height 27
paste input "49dc05abe7a2"
type input "49dc05abe7a2"
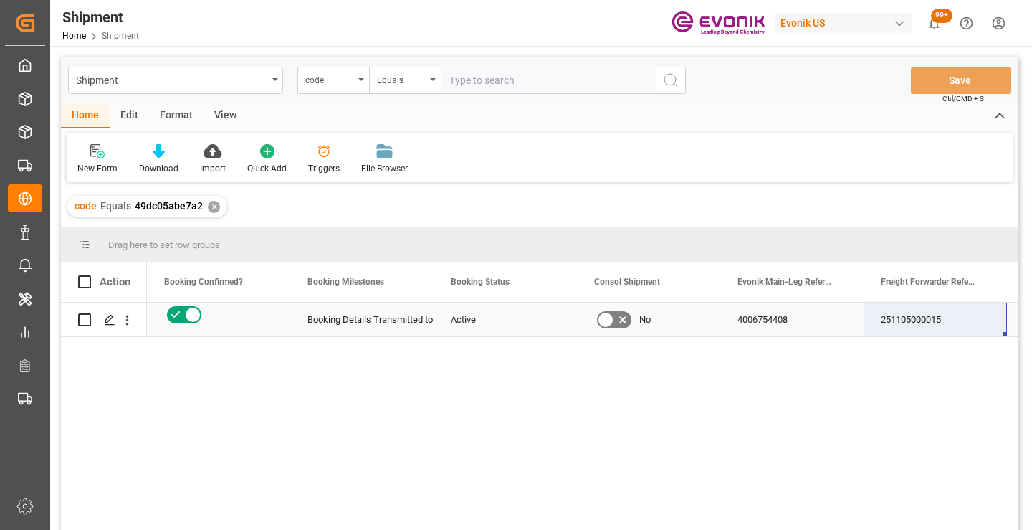
click at [936, 320] on div "251105000015" at bounding box center [935, 320] width 143 height 34
click at [209, 208] on div "✕" at bounding box center [214, 207] width 12 height 12
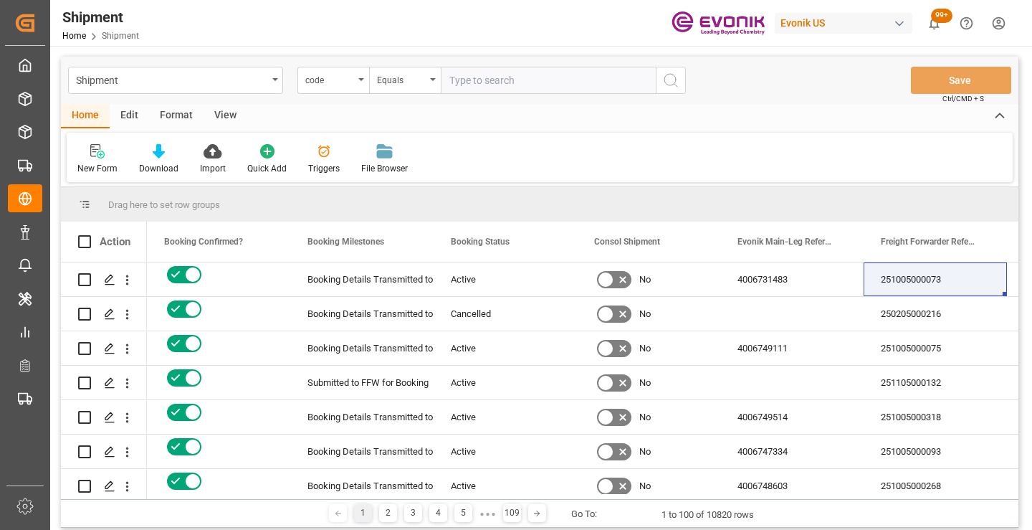
click at [512, 77] on input "text" at bounding box center [548, 80] width 215 height 27
paste input "252ba1538938"
type input "252ba1538938"
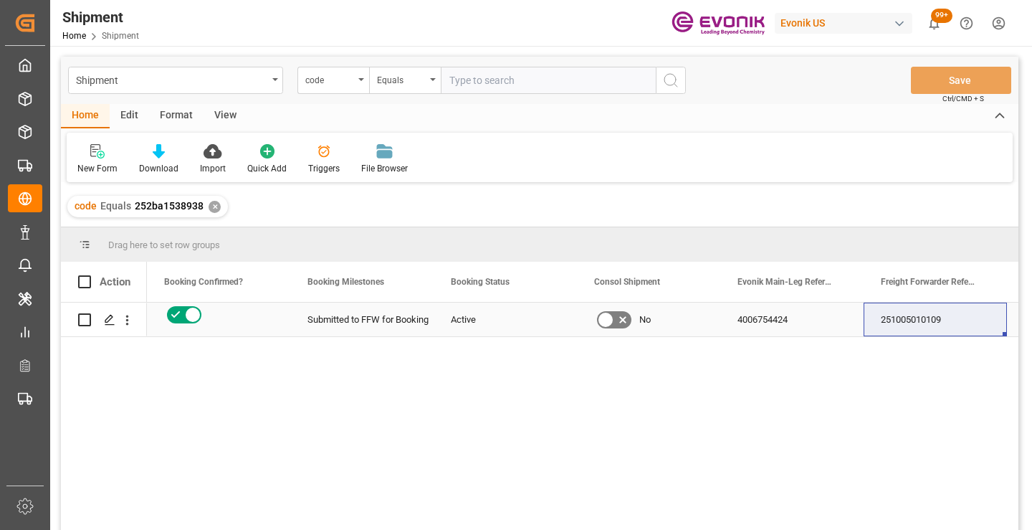
click at [923, 316] on div "251005010109" at bounding box center [935, 320] width 143 height 34
click at [214, 209] on div "✕" at bounding box center [215, 207] width 12 height 12
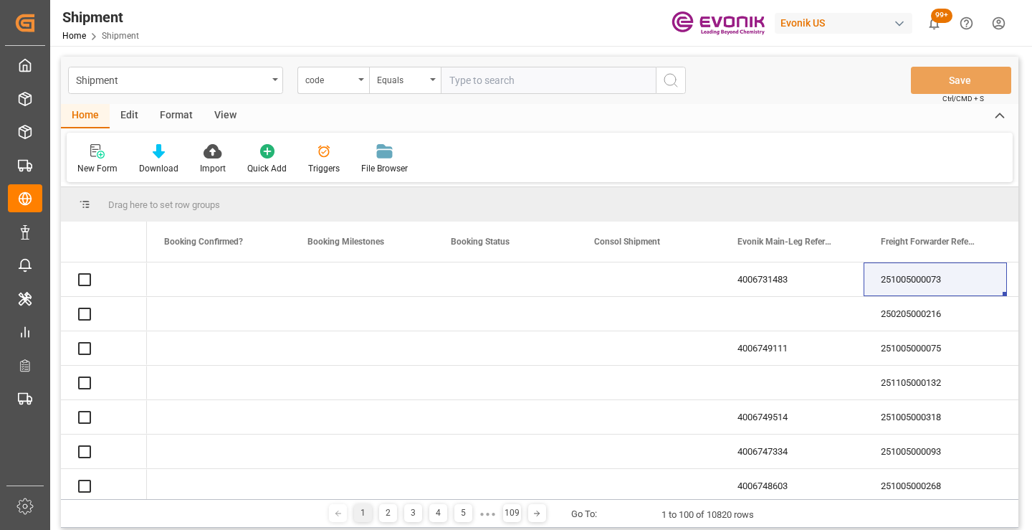
click at [519, 82] on input "text" at bounding box center [548, 80] width 215 height 27
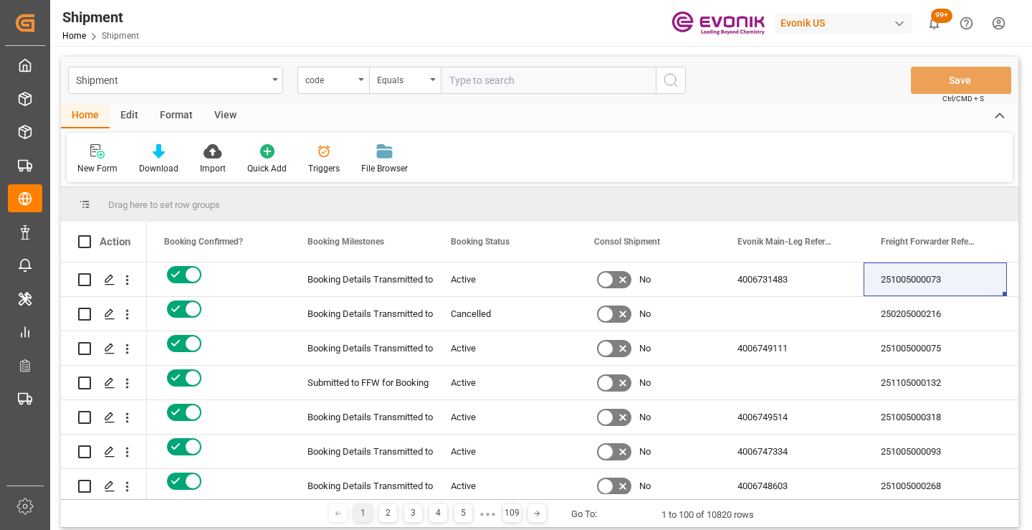
paste input "2068f96e8acb"
type input "2068f96e8acb"
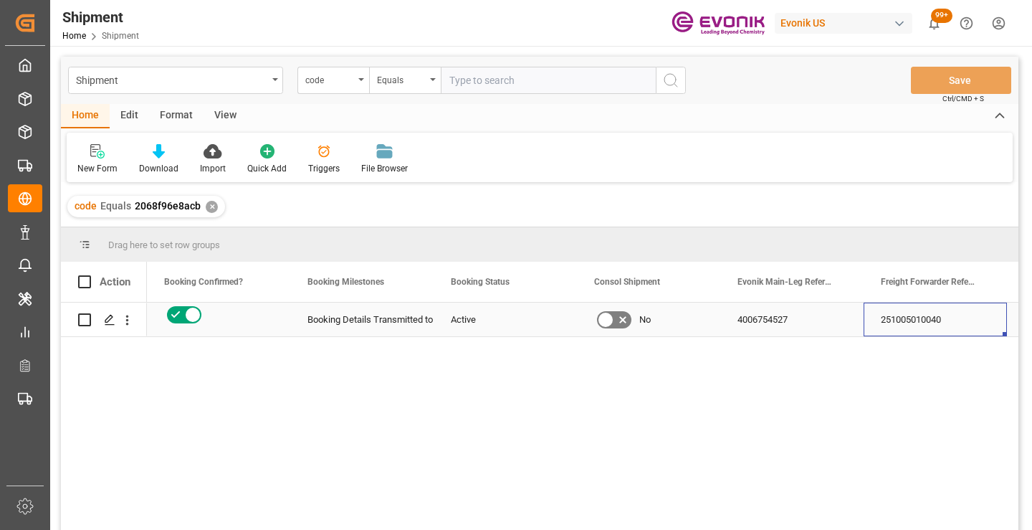
click at [901, 318] on div "251005010040" at bounding box center [935, 320] width 143 height 34
